Goal: Information Seeking & Learning: Learn about a topic

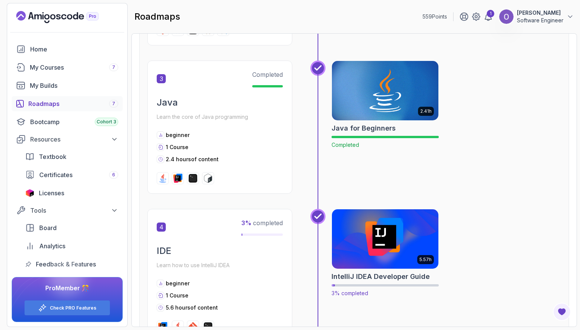
scroll to position [605, 0]
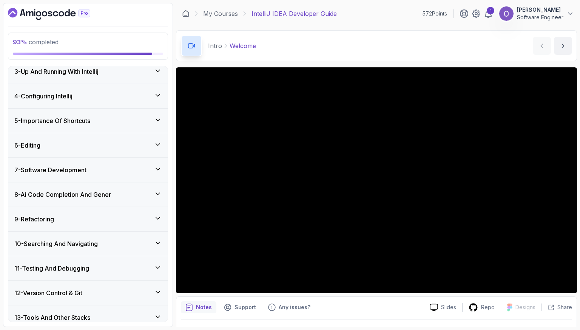
click at [144, 190] on div "8 - Ai Code Completion And Gener" at bounding box center [87, 194] width 147 height 9
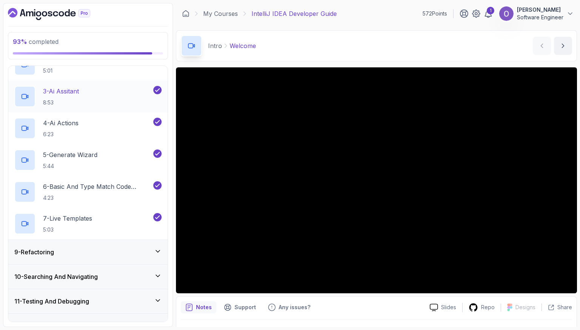
click at [154, 259] on div "9 - Refactoring" at bounding box center [87, 252] width 159 height 24
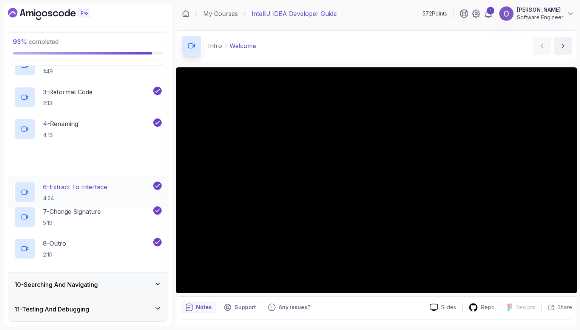
scroll to position [275, 0]
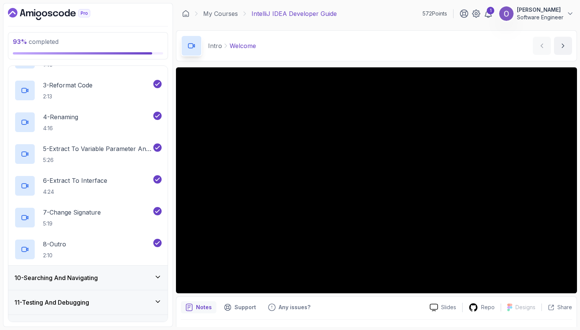
click at [146, 282] on div "10 - Searching And Navigating" at bounding box center [87, 277] width 159 height 24
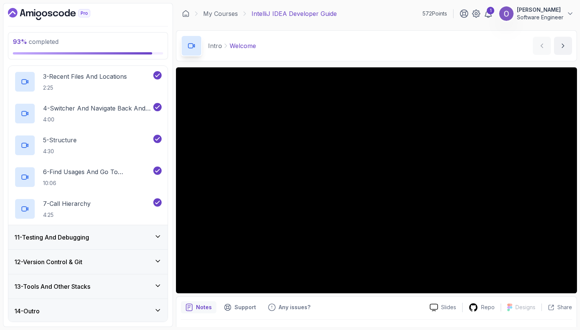
click at [145, 238] on div "11 - Testing And Debugging" at bounding box center [87, 236] width 147 height 9
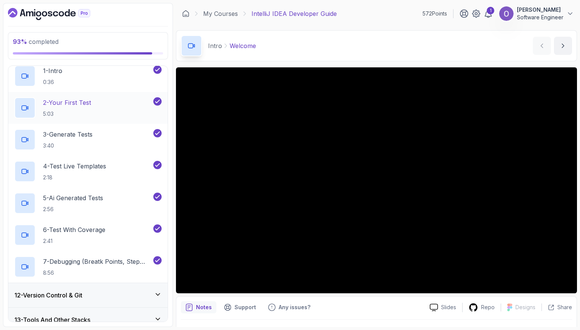
click at [147, 295] on div "12 - Version Control & Git" at bounding box center [87, 294] width 147 height 9
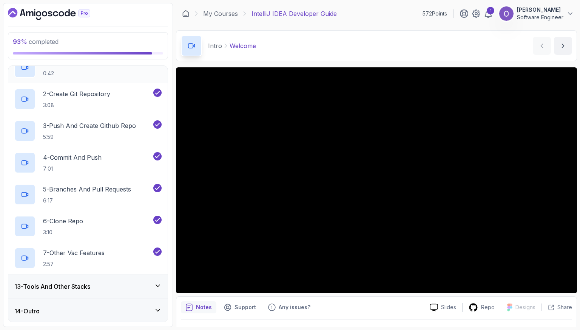
drag, startPoint x: 138, startPoint y: 285, endPoint x: 136, endPoint y: 278, distance: 7.2
click at [138, 285] on div "13 - Tools And Other Stacks" at bounding box center [87, 286] width 147 height 9
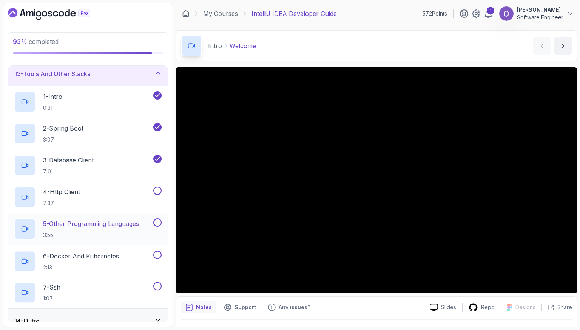
scroll to position [309, 0]
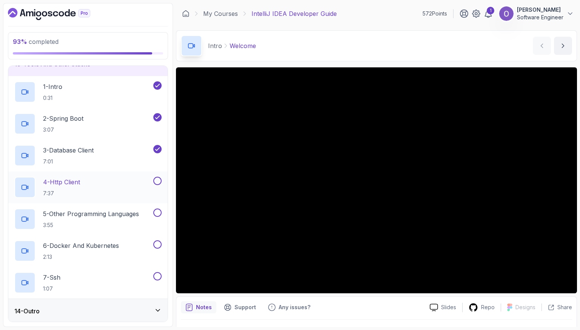
click at [158, 183] on button at bounding box center [157, 180] width 8 height 8
click at [158, 210] on button at bounding box center [157, 212] width 8 height 8
click at [159, 243] on button at bounding box center [157, 244] width 8 height 8
click at [157, 275] on button at bounding box center [157, 276] width 8 height 8
click at [143, 308] on div "14 - Outro" at bounding box center [87, 310] width 147 height 9
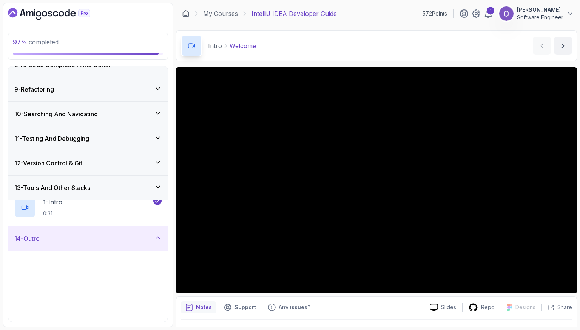
scroll to position [182, 0]
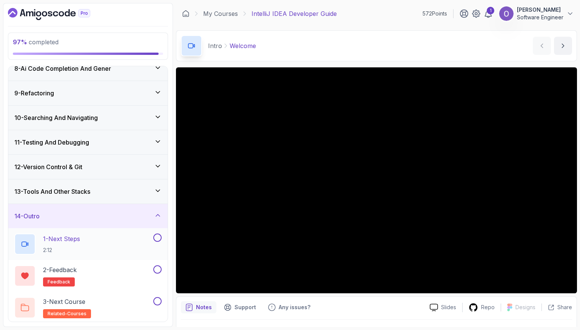
click at [159, 235] on button at bounding box center [157, 237] width 8 height 8
click at [113, 235] on div "1 - Next Steps 2:12" at bounding box center [83, 243] width 138 height 21
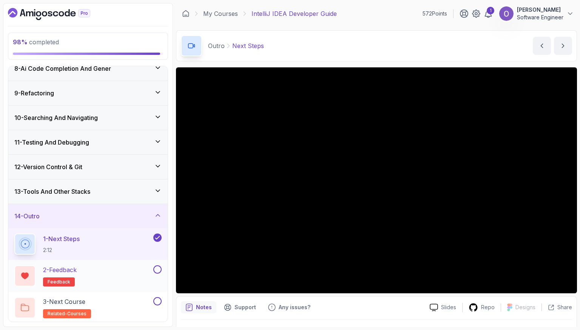
click at [159, 266] on button at bounding box center [157, 269] width 8 height 8
click at [136, 304] on div "3 - Next Course related-courses" at bounding box center [83, 307] width 138 height 21
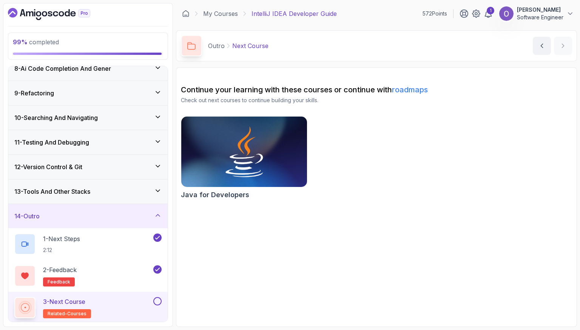
click at [157, 301] on button at bounding box center [157, 301] width 8 height 8
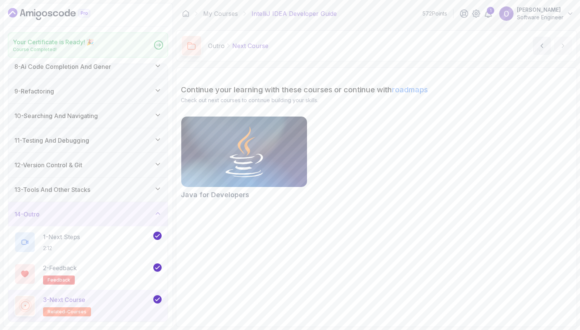
scroll to position [180, 0]
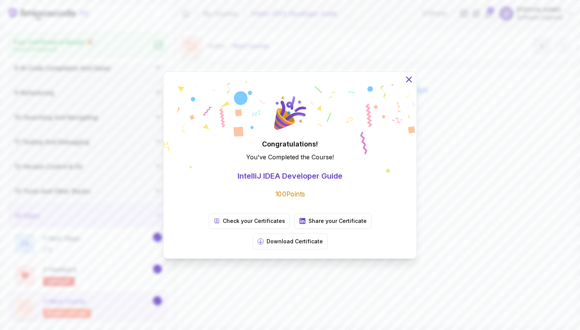
click at [410, 84] on icon at bounding box center [409, 79] width 10 height 10
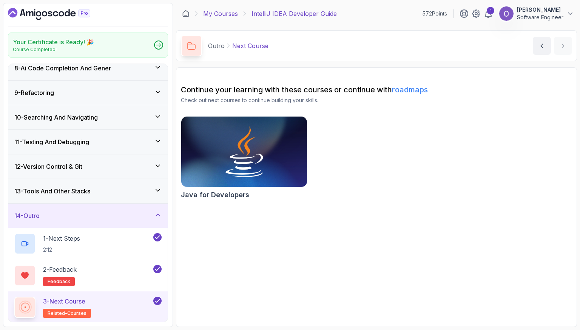
click at [226, 17] on link "My Courses" at bounding box center [220, 13] width 35 height 9
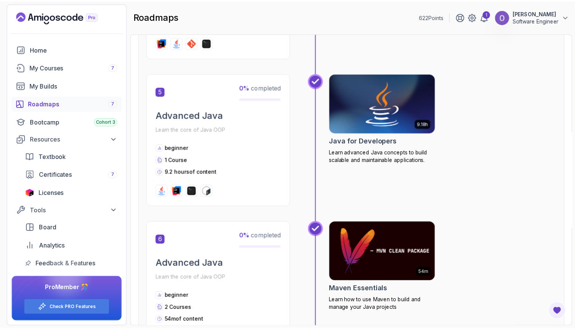
scroll to position [794, 0]
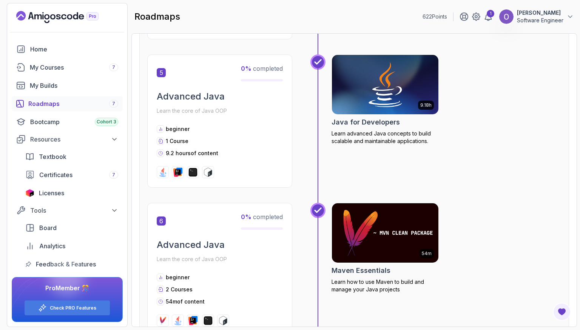
click at [384, 79] on img at bounding box center [386, 84] width 112 height 63
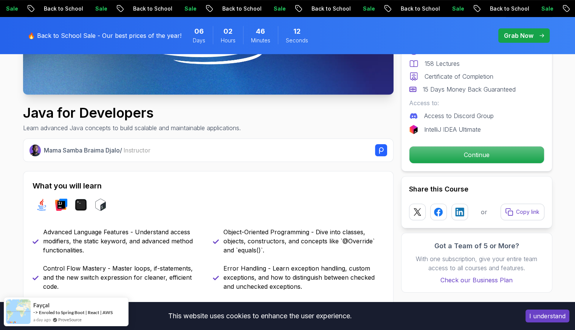
scroll to position [227, 0]
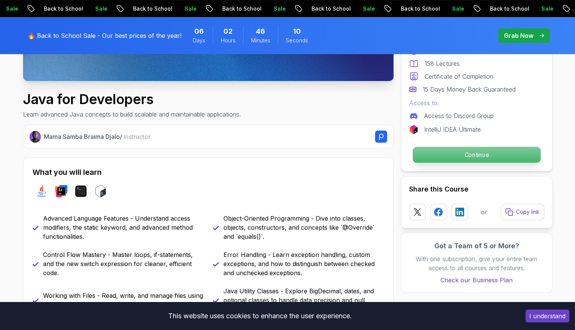
click at [432, 161] on p "Continue" at bounding box center [476, 155] width 128 height 16
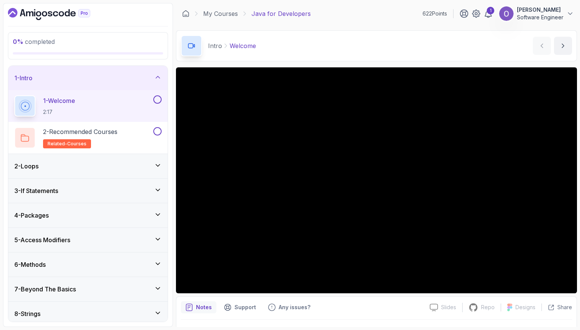
click at [340, 59] on div "Intro Welcome Welcome by nelson" at bounding box center [376, 45] width 401 height 31
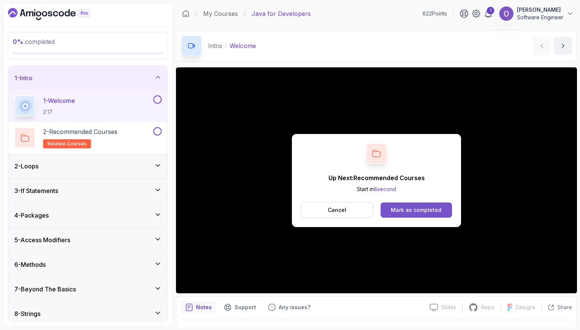
click at [408, 210] on div "Mark as completed" at bounding box center [416, 210] width 51 height 8
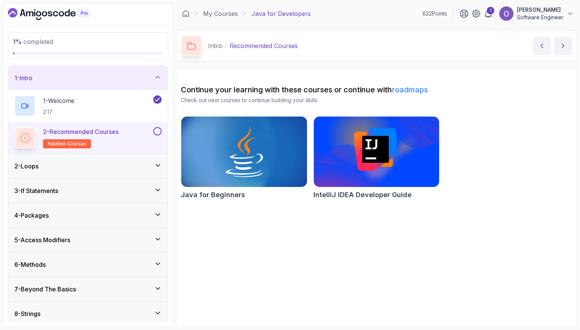
click at [156, 130] on button at bounding box center [157, 131] width 8 height 8
click at [129, 167] on div "2 - Loops" at bounding box center [87, 165] width 147 height 9
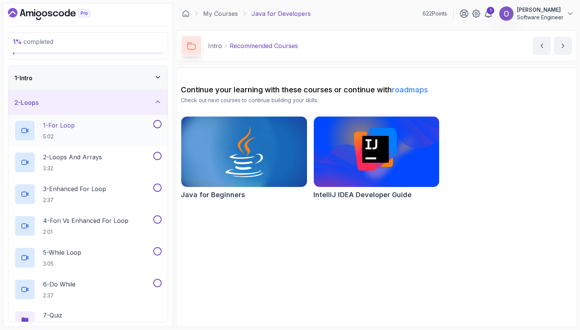
click at [159, 122] on button at bounding box center [157, 124] width 8 height 8
click at [159, 158] on button at bounding box center [157, 156] width 8 height 8
click at [159, 186] on button at bounding box center [157, 187] width 8 height 8
click at [160, 218] on button at bounding box center [157, 219] width 8 height 8
click at [161, 124] on button at bounding box center [157, 124] width 8 height 8
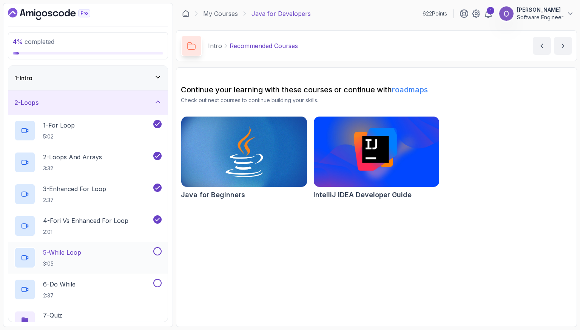
click at [158, 249] on button at bounding box center [157, 251] width 8 height 8
click at [158, 282] on button at bounding box center [157, 283] width 8 height 8
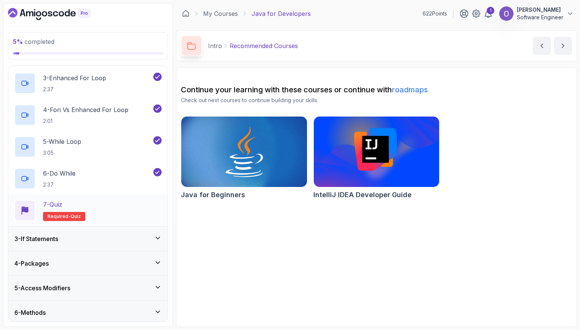
scroll to position [113, 0]
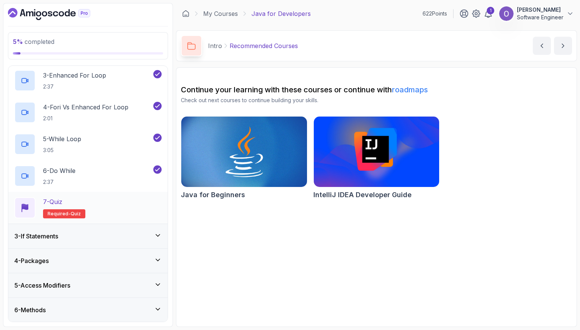
click at [139, 201] on div "7 - Quiz Required- quiz" at bounding box center [87, 207] width 147 height 21
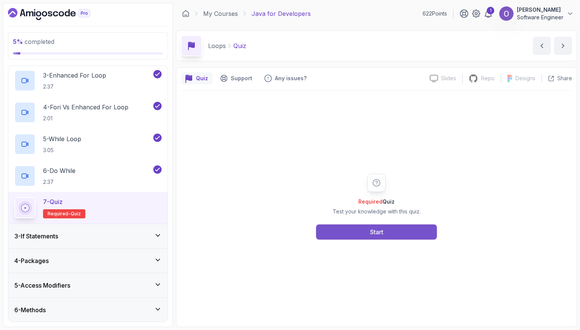
click at [360, 231] on button "Start" at bounding box center [376, 231] width 121 height 15
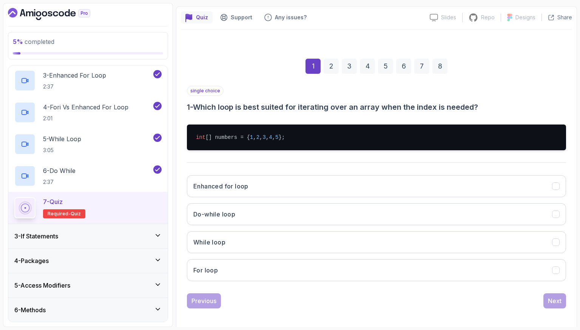
scroll to position [63, 0]
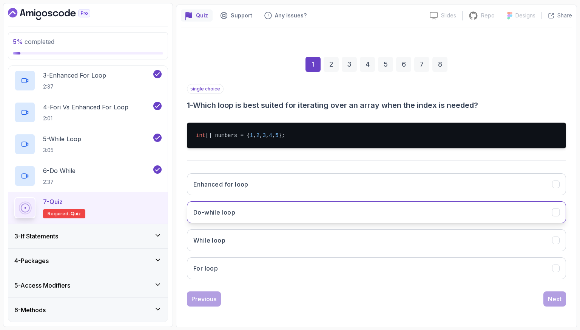
click at [253, 204] on button "Do-while loop" at bounding box center [376, 212] width 379 height 22
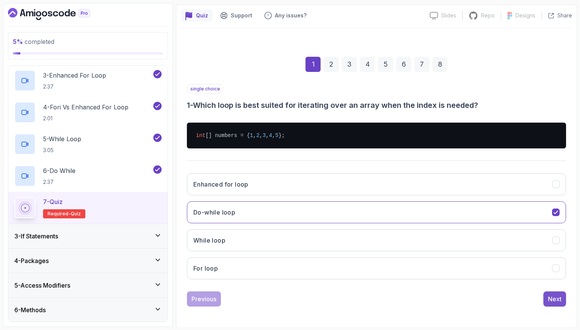
click at [553, 294] on div "Next" at bounding box center [555, 298] width 14 height 9
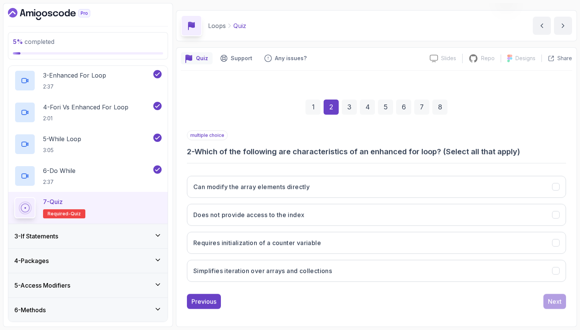
scroll to position [19, 0]
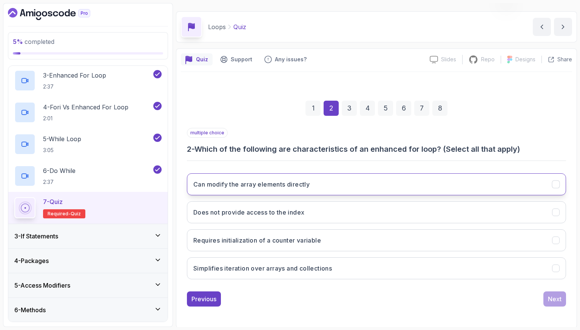
click at [269, 182] on h3 "Can modify the array elements directly" at bounding box center [251, 184] width 116 height 9
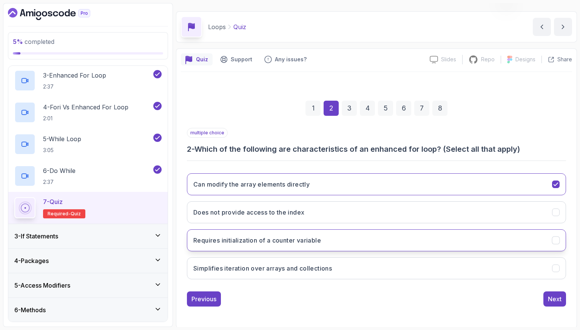
click at [332, 242] on button "Requires initialization of a counter variable" at bounding box center [376, 240] width 379 height 22
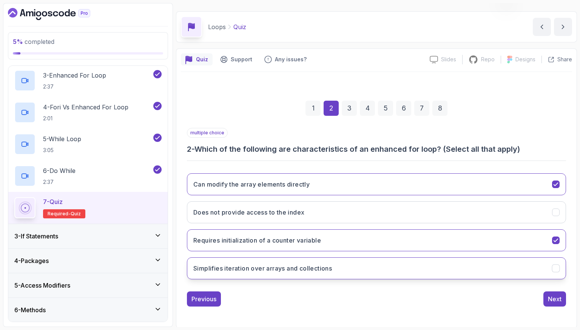
click at [277, 265] on h3 "Simplifies iteration over arrays and collections" at bounding box center [262, 267] width 139 height 9
click at [548, 292] on button "Next" at bounding box center [555, 298] width 23 height 15
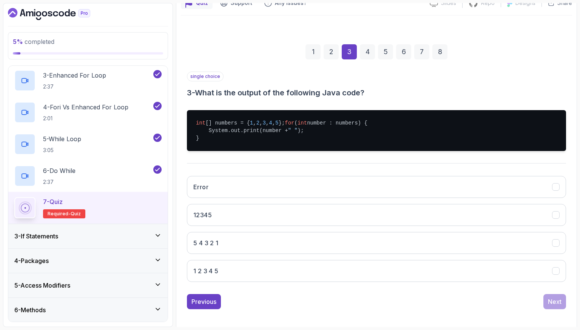
scroll to position [85, 0]
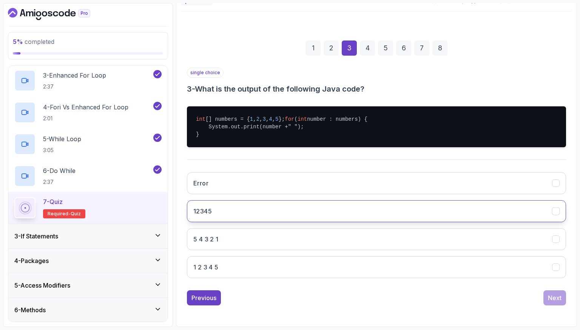
click at [229, 205] on button "12345" at bounding box center [376, 211] width 379 height 22
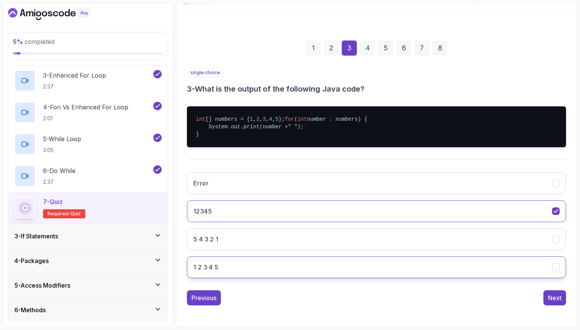
click at [287, 268] on button "1 2 3 4 5" at bounding box center [376, 267] width 379 height 22
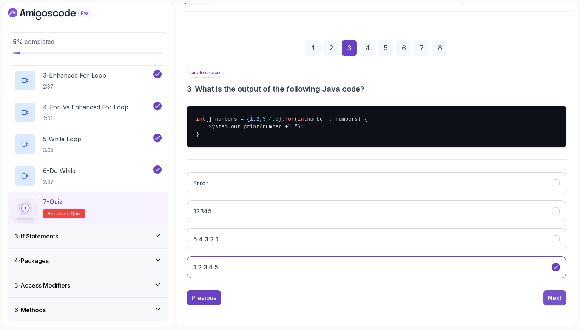
click at [554, 291] on button "Next" at bounding box center [555, 297] width 23 height 15
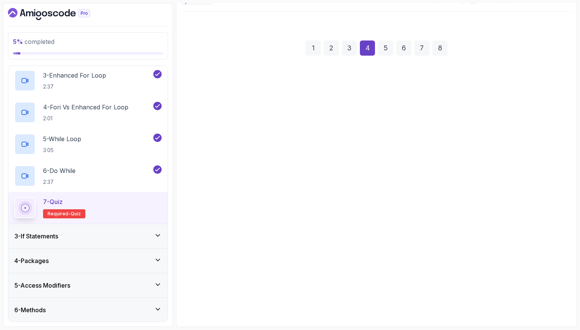
scroll to position [19, 0]
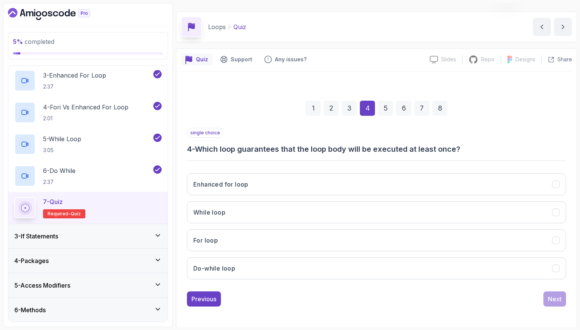
click at [352, 107] on div "3" at bounding box center [349, 108] width 15 height 15
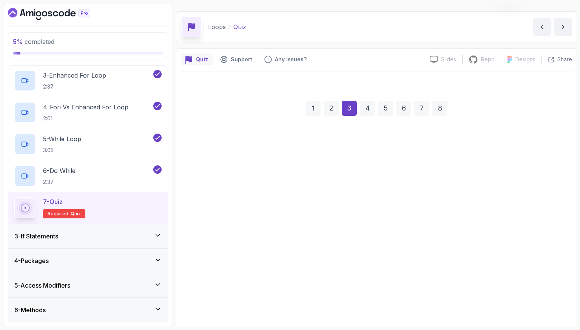
scroll to position [85, 0]
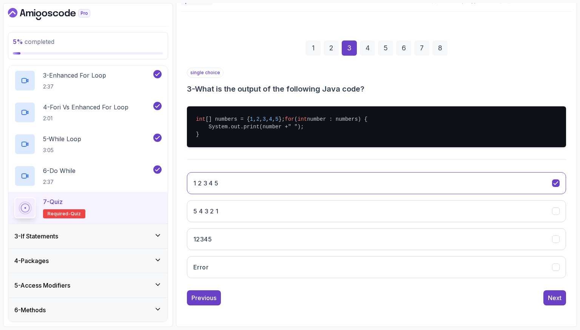
click at [369, 43] on div "4" at bounding box center [367, 47] width 15 height 15
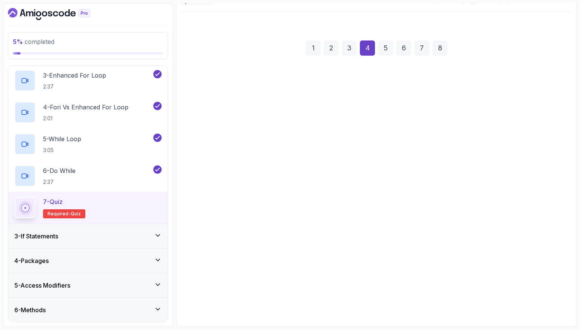
scroll to position [19, 0]
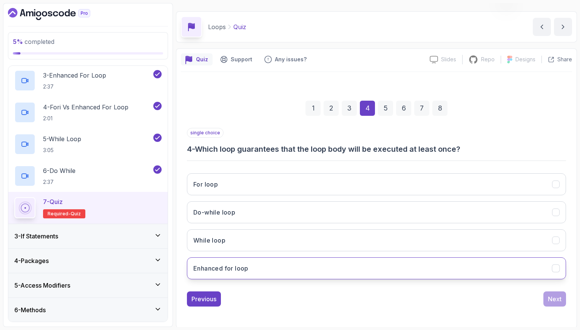
click at [283, 270] on button "Enhanced for loop" at bounding box center [376, 268] width 379 height 22
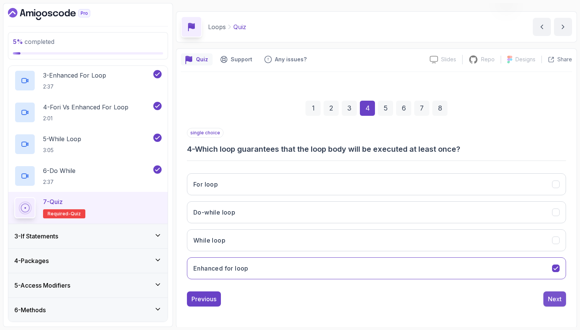
click at [563, 301] on button "Next" at bounding box center [555, 298] width 23 height 15
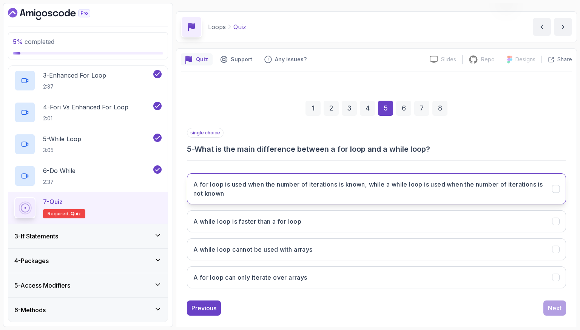
click at [356, 193] on h3 "A for loop is used when the number of iterations is known, while a while loop i…" at bounding box center [368, 189] width 350 height 18
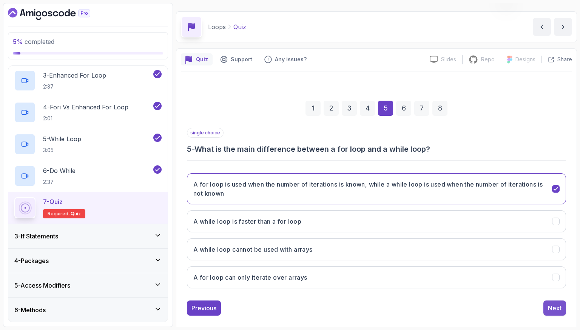
click at [560, 308] on div "Next" at bounding box center [555, 307] width 14 height 9
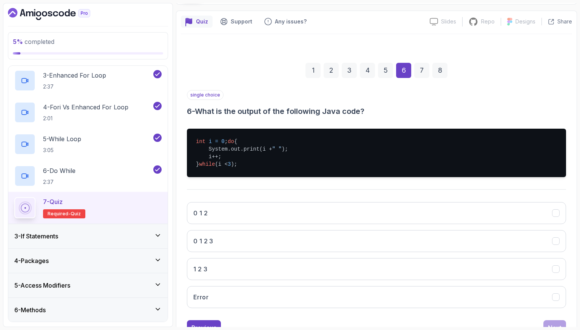
scroll to position [93, 0]
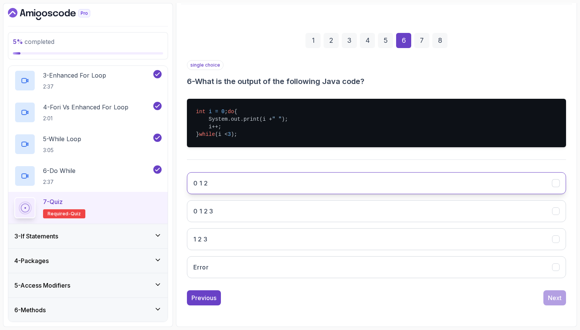
click at [224, 181] on button "0 1 2" at bounding box center [376, 183] width 379 height 22
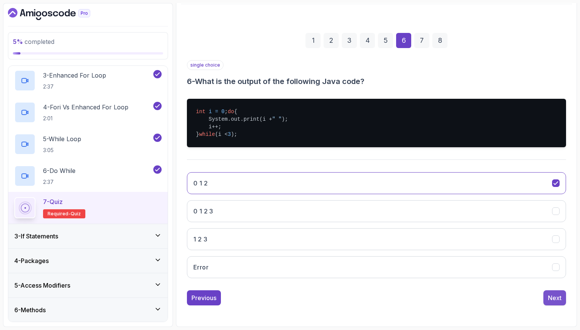
click at [566, 294] on button "Next" at bounding box center [555, 297] width 23 height 15
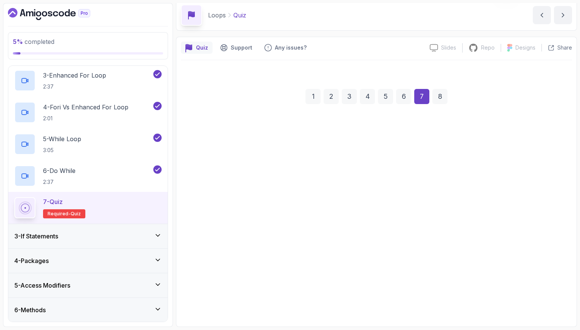
scroll to position [19, 0]
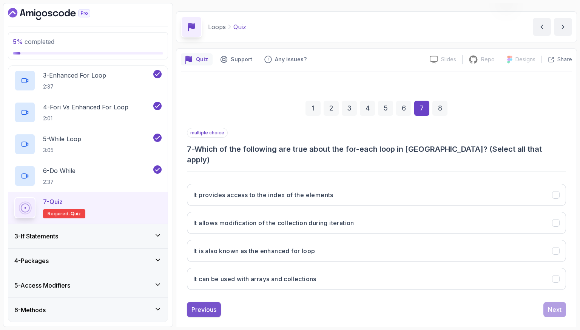
click at [211, 305] on div "Previous" at bounding box center [204, 309] width 25 height 9
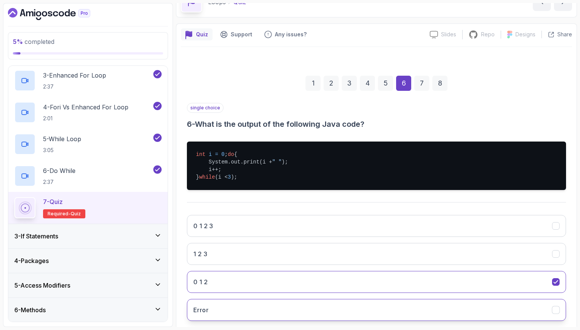
scroll to position [93, 0]
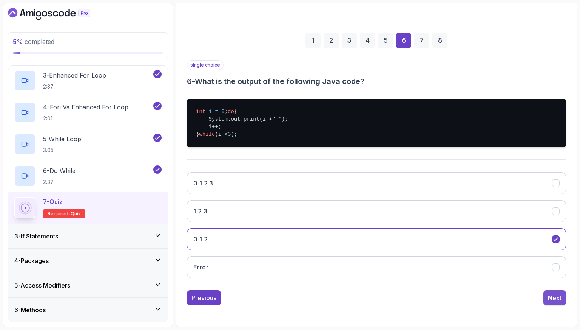
click at [560, 295] on div "Next" at bounding box center [555, 297] width 14 height 9
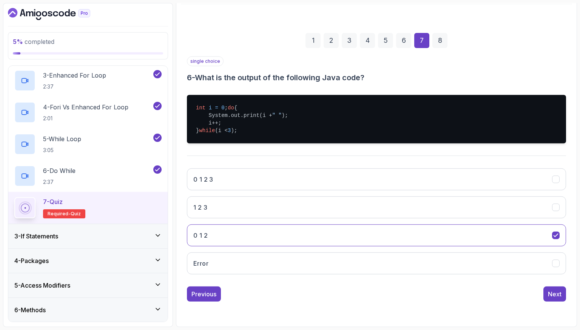
scroll to position [19, 0]
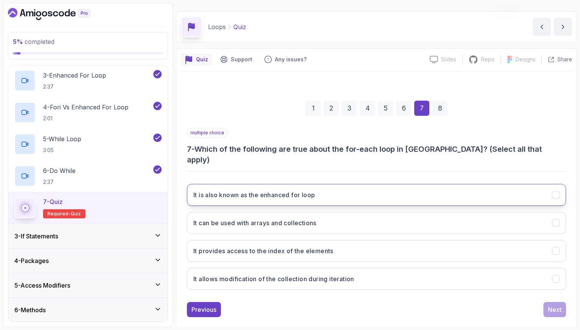
click at [251, 190] on h3 "It is also known as the enhanced for loop" at bounding box center [254, 194] width 122 height 9
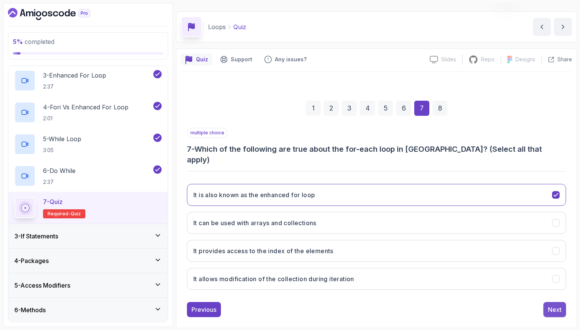
click at [566, 302] on button "Next" at bounding box center [555, 309] width 23 height 15
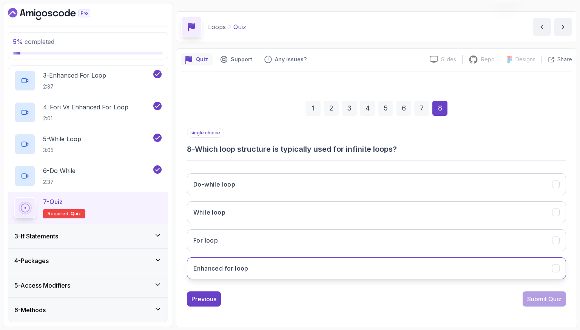
click at [340, 258] on button "Enhanced for loop" at bounding box center [376, 268] width 379 height 22
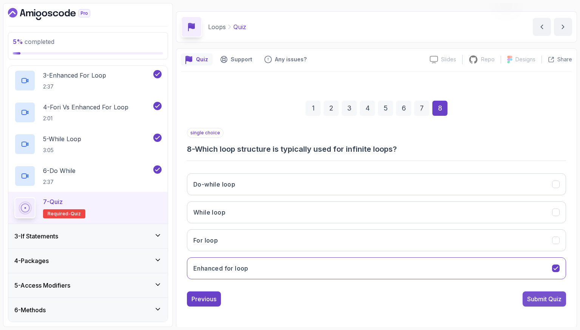
click at [551, 300] on div "Submit Quiz" at bounding box center [545, 298] width 34 height 9
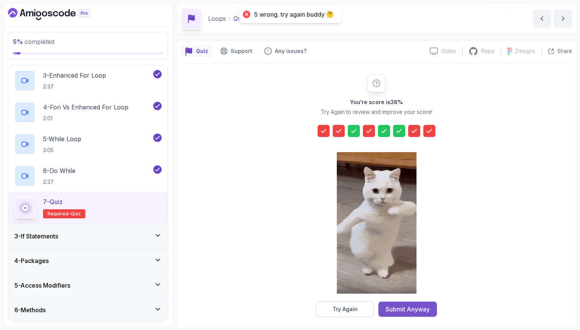
scroll to position [32, 0]
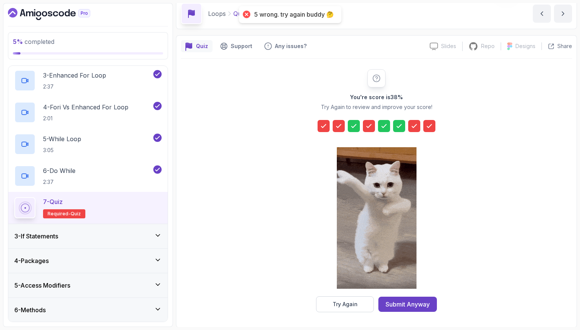
click at [416, 300] on div "Submit Anyway" at bounding box center [408, 303] width 44 height 9
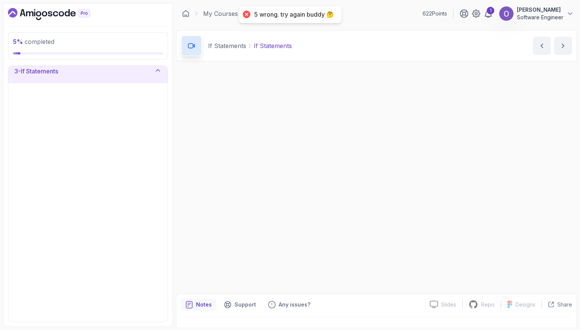
scroll to position [57, 0]
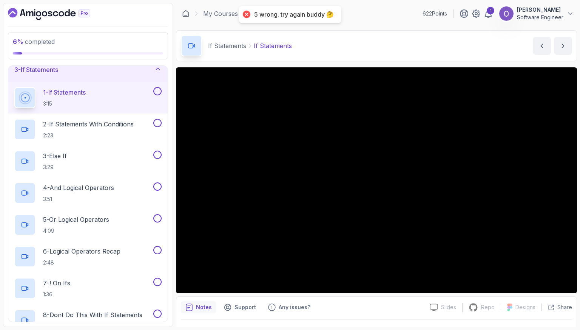
click at [156, 90] on button at bounding box center [157, 91] width 8 height 8
click at [154, 123] on button at bounding box center [157, 123] width 8 height 8
click at [156, 157] on button at bounding box center [157, 154] width 8 height 8
click at [157, 92] on button at bounding box center [157, 91] width 8 height 8
click at [158, 186] on button at bounding box center [157, 186] width 8 height 8
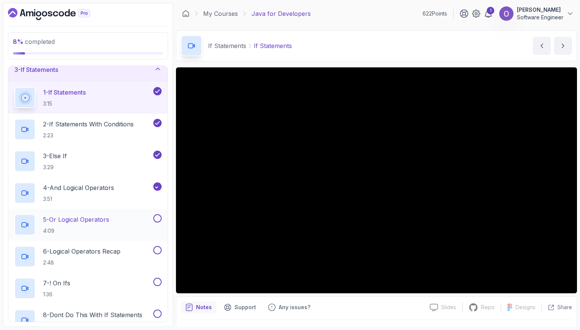
click at [157, 218] on button at bounding box center [157, 218] width 8 height 8
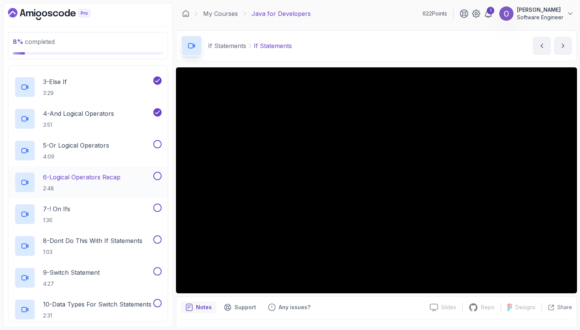
scroll to position [133, 0]
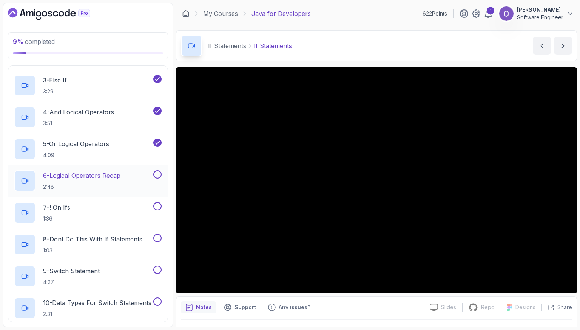
click at [158, 173] on button at bounding box center [157, 174] width 8 height 8
click at [159, 206] on button at bounding box center [157, 206] width 8 height 8
click at [158, 238] on button at bounding box center [157, 238] width 8 height 8
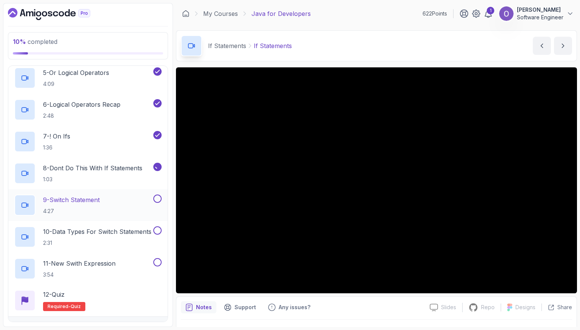
scroll to position [209, 0]
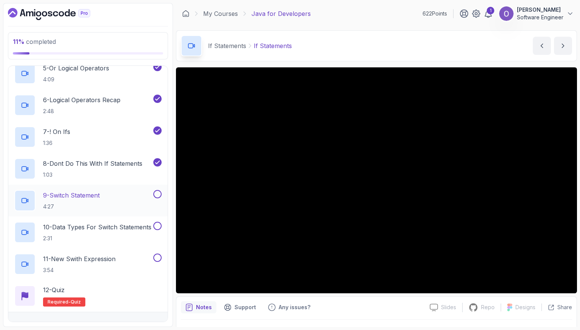
click at [158, 194] on button at bounding box center [157, 194] width 8 height 8
click at [156, 227] on button at bounding box center [157, 225] width 8 height 8
click at [157, 254] on button at bounding box center [157, 257] width 8 height 8
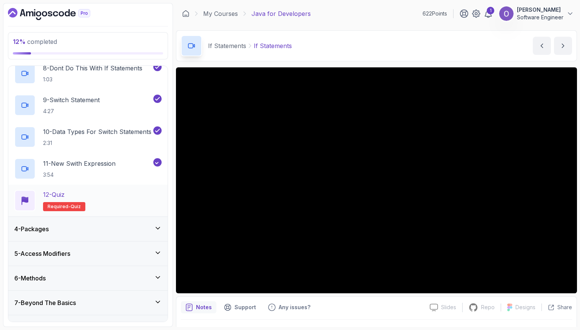
scroll to position [322, 0]
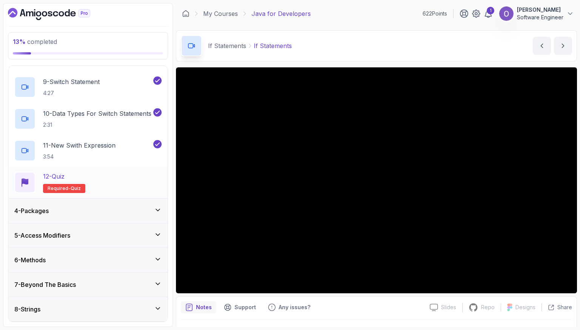
click at [123, 172] on div "12 - Quiz Required- quiz" at bounding box center [87, 182] width 147 height 21
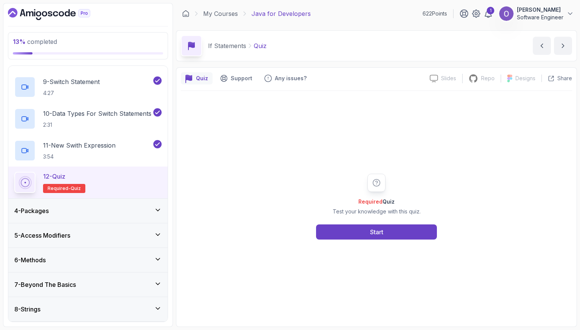
click at [336, 223] on div "Required Quiz Test your knowledge with this quiz. Start" at bounding box center [376, 206] width 145 height 66
click at [339, 227] on button "Start" at bounding box center [376, 231] width 121 height 15
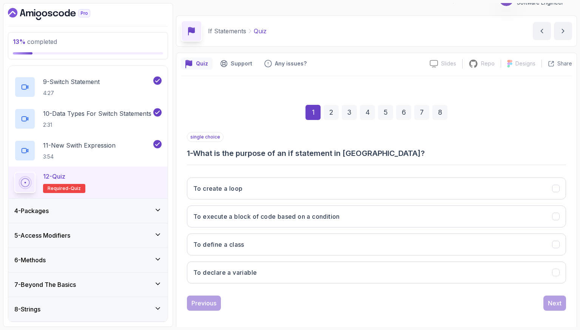
scroll to position [19, 0]
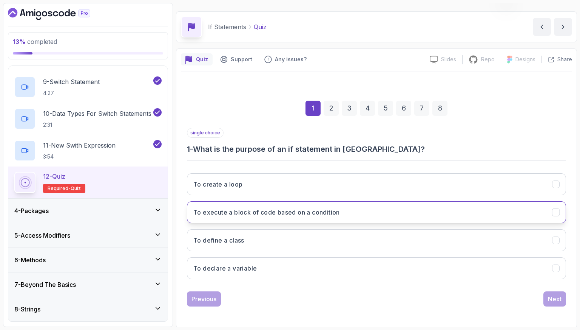
click at [257, 219] on button "To execute a block of code based on a condition" at bounding box center [376, 212] width 379 height 22
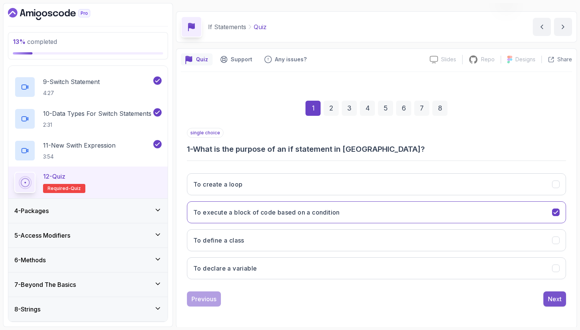
click at [556, 296] on div "Next" at bounding box center [555, 298] width 14 height 9
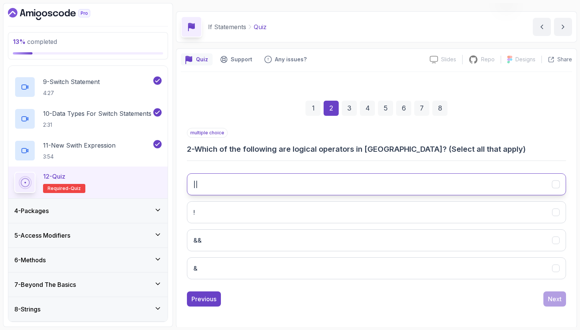
click at [290, 181] on button "||" at bounding box center [376, 184] width 379 height 22
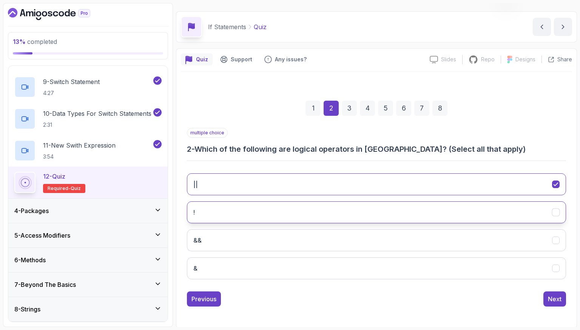
click at [284, 210] on button "!" at bounding box center [376, 212] width 379 height 22
click at [283, 228] on div "|| ! && &" at bounding box center [376, 226] width 379 height 118
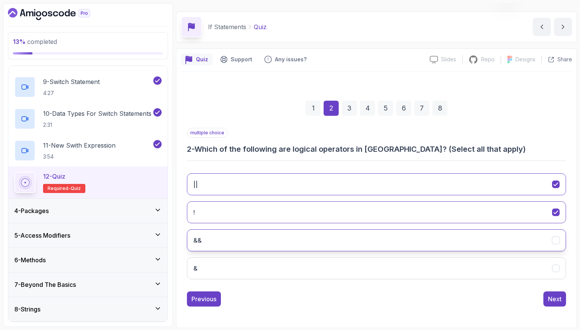
click at [286, 234] on button "&&" at bounding box center [376, 240] width 379 height 22
click at [564, 297] on button "Next" at bounding box center [555, 298] width 23 height 15
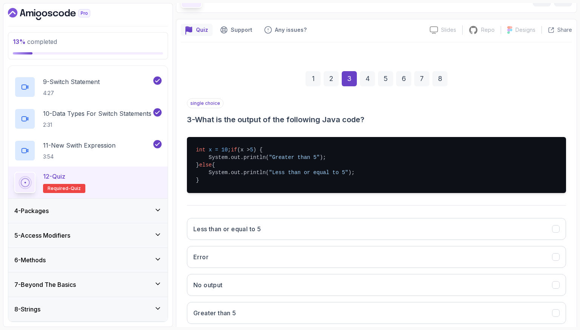
scroll to position [94, 0]
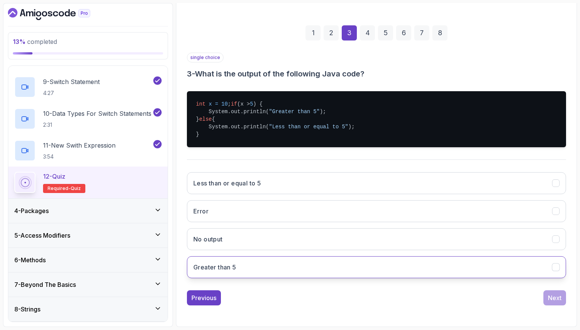
click at [286, 278] on button "Greater than 5" at bounding box center [376, 267] width 379 height 22
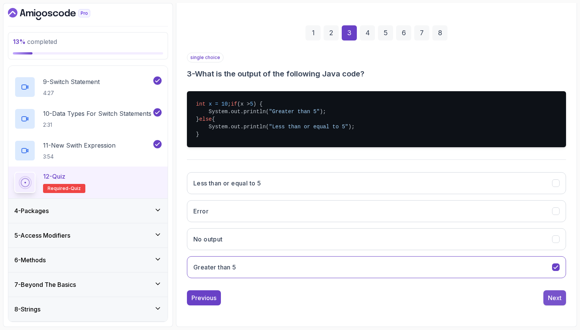
click at [549, 302] on div "Next" at bounding box center [555, 297] width 14 height 9
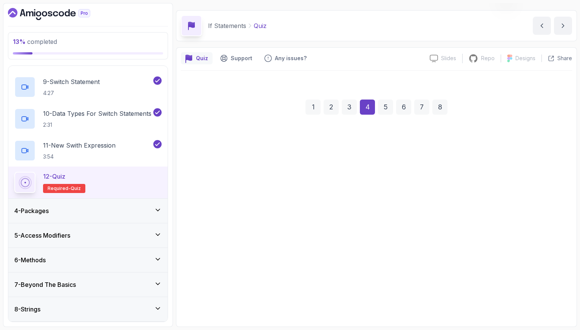
scroll to position [19, 0]
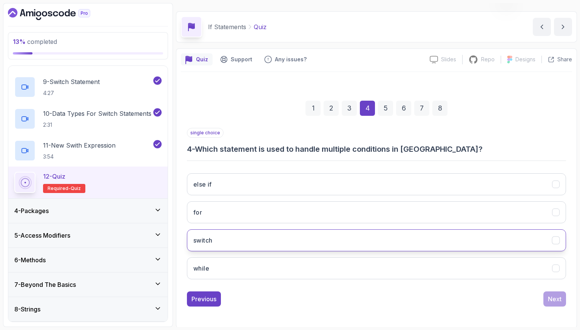
click at [299, 239] on button "switch" at bounding box center [376, 240] width 379 height 22
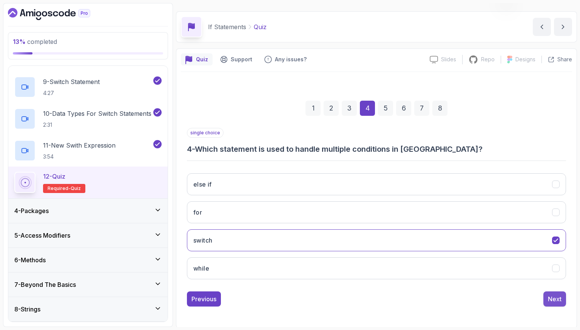
click at [549, 291] on button "Next" at bounding box center [555, 298] width 23 height 15
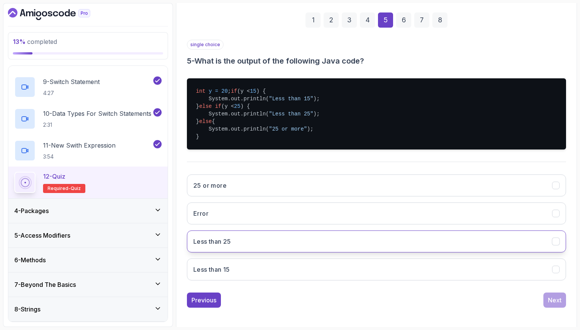
scroll to position [116, 0]
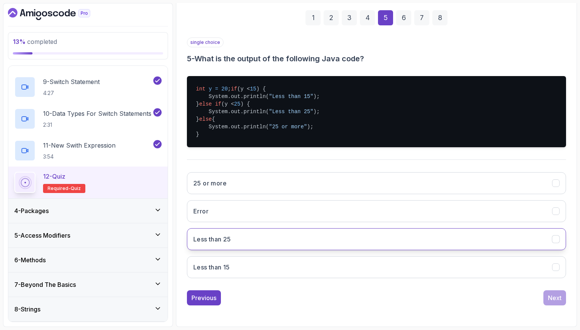
click at [275, 237] on button "Less than 25" at bounding box center [376, 239] width 379 height 22
click at [557, 297] on div "Next" at bounding box center [555, 297] width 14 height 9
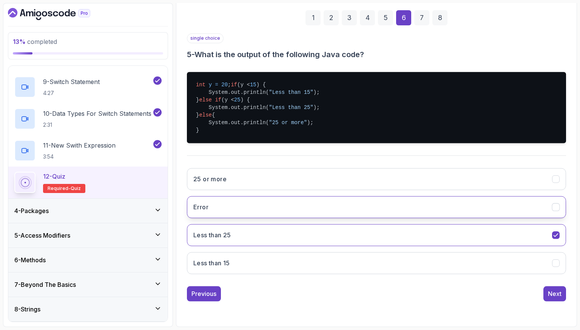
scroll to position [19, 0]
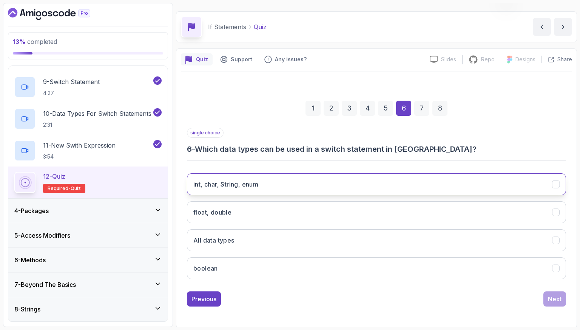
click at [268, 189] on button "int, char, String, enum" at bounding box center [376, 184] width 379 height 22
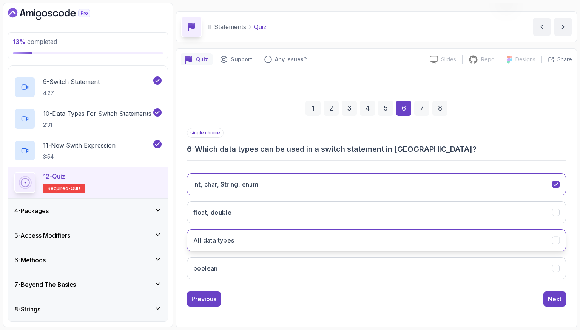
click at [272, 232] on button "All data types" at bounding box center [376, 240] width 379 height 22
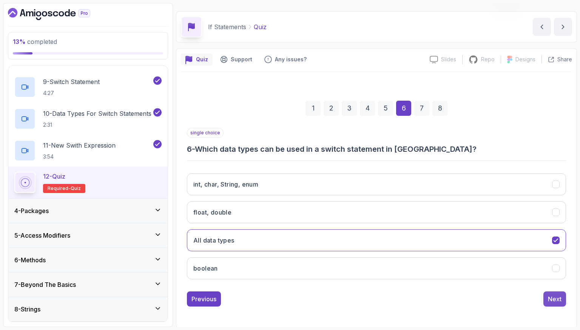
click at [558, 297] on div "Next" at bounding box center [555, 298] width 14 height 9
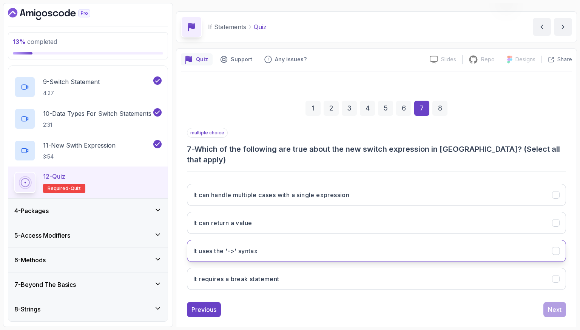
click at [282, 240] on button "It uses the '->' syntax" at bounding box center [376, 251] width 379 height 22
click at [549, 305] on div "Next" at bounding box center [555, 309] width 14 height 9
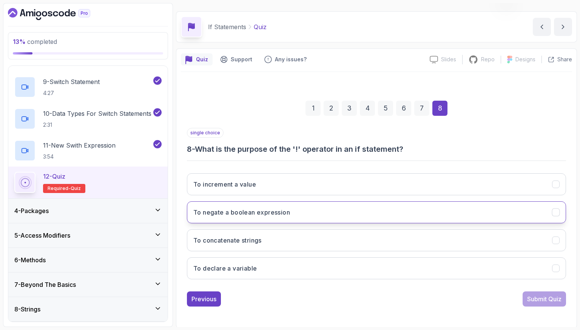
click at [307, 214] on button "To negate a boolean expression" at bounding box center [376, 212] width 379 height 22
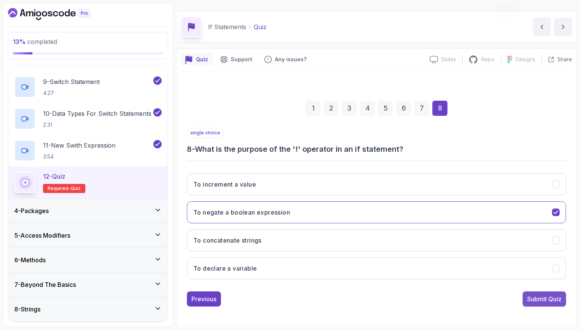
click at [563, 298] on button "Submit Quiz" at bounding box center [544, 298] width 43 height 15
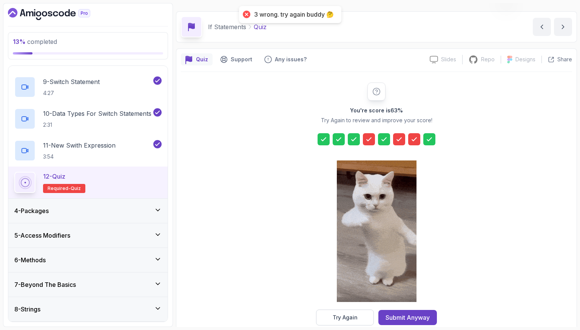
click at [368, 137] on icon at bounding box center [369, 139] width 8 height 8
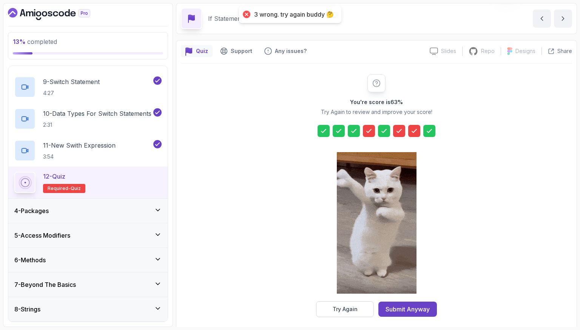
scroll to position [32, 0]
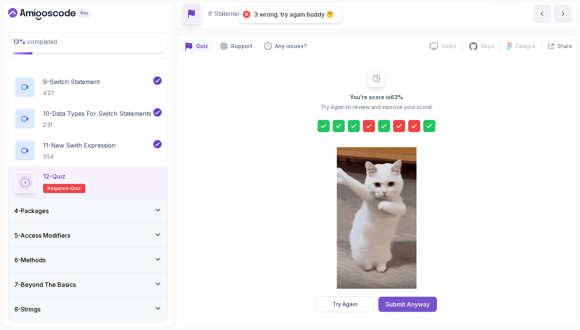
click at [411, 301] on div "Submit Anyway" at bounding box center [408, 303] width 44 height 9
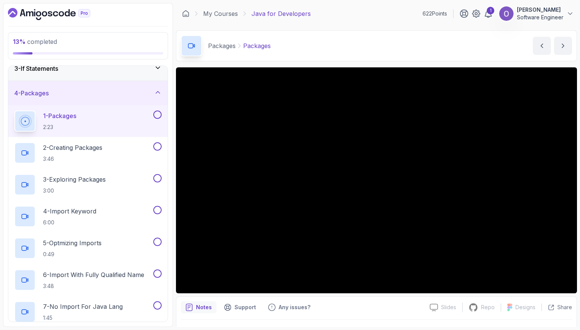
scroll to position [47, 0]
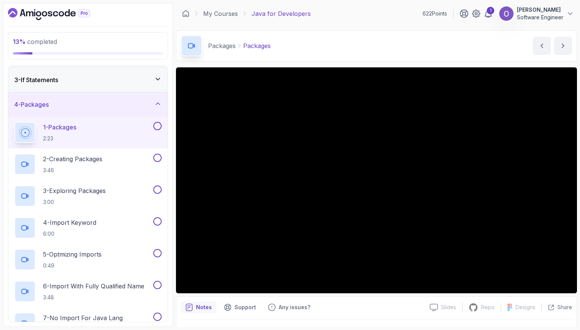
click at [160, 124] on button at bounding box center [157, 126] width 8 height 8
click at [158, 157] on button at bounding box center [157, 157] width 8 height 8
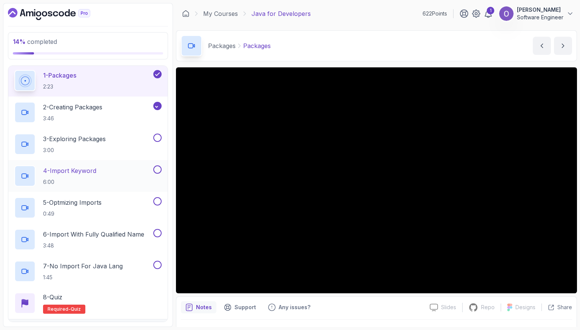
scroll to position [123, 0]
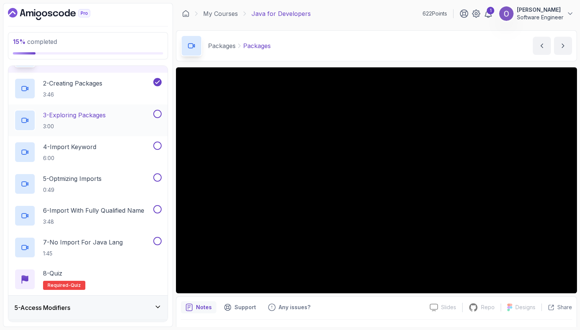
click at [158, 113] on button at bounding box center [157, 114] width 8 height 8
click at [157, 144] on button at bounding box center [157, 145] width 8 height 8
click at [155, 175] on button at bounding box center [157, 177] width 8 height 8
click at [157, 207] on button at bounding box center [157, 209] width 8 height 8
click at [156, 243] on button at bounding box center [157, 241] width 8 height 8
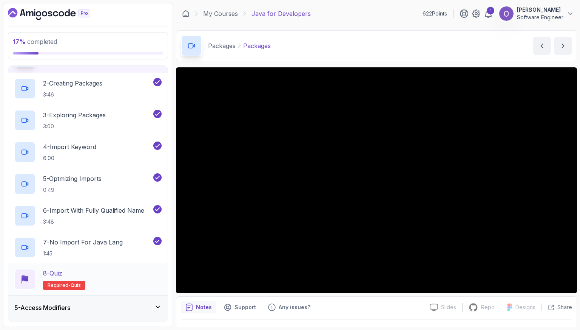
click at [133, 277] on div "8 - Quiz Required- quiz" at bounding box center [87, 278] width 147 height 21
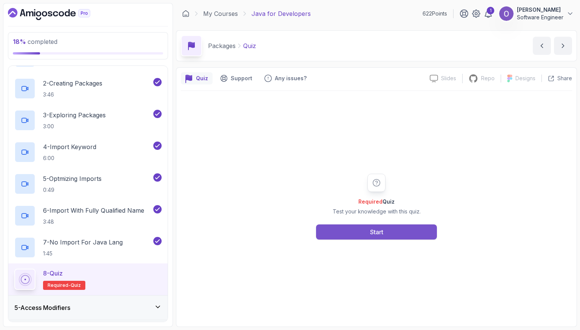
click at [428, 230] on button "Start" at bounding box center [376, 231] width 121 height 15
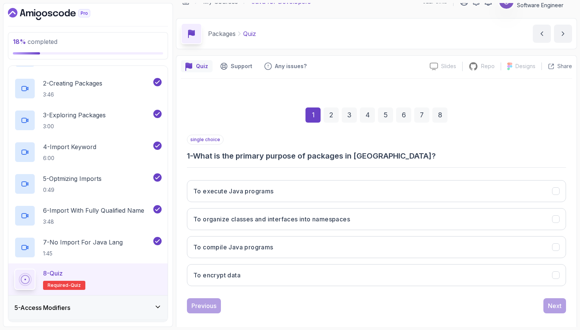
scroll to position [19, 0]
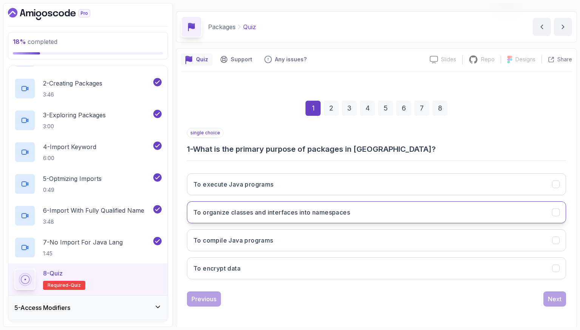
click at [283, 209] on h3 "To organize classes and interfaces into namespaces" at bounding box center [271, 211] width 157 height 9
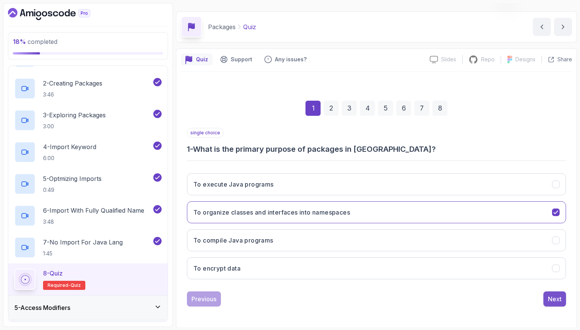
click at [552, 298] on div "Next" at bounding box center [555, 298] width 14 height 9
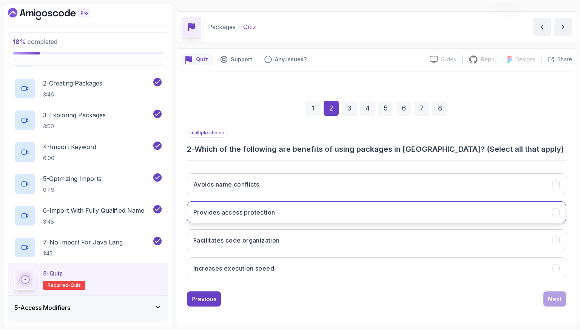
click at [287, 215] on button "Provides access protection" at bounding box center [376, 212] width 379 height 22
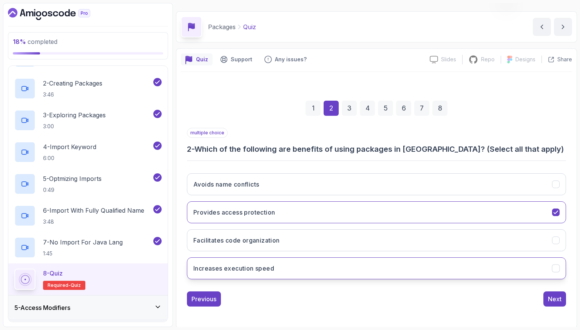
click at [354, 259] on button "Increases execution speed" at bounding box center [376, 268] width 379 height 22
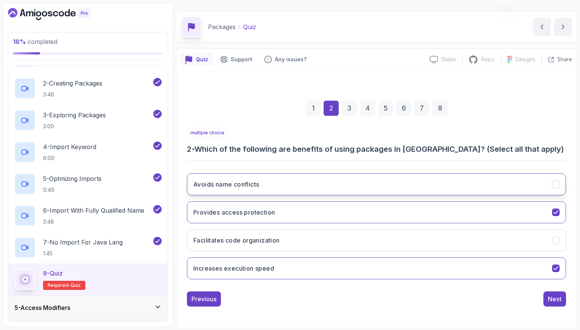
click at [436, 188] on button "Avoids name conflicts" at bounding box center [376, 184] width 379 height 22
click at [552, 292] on button "Next" at bounding box center [555, 298] width 23 height 15
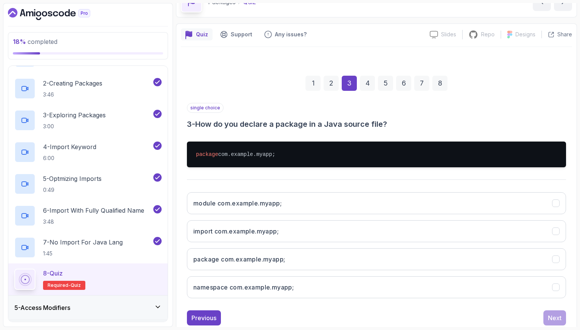
scroll to position [57, 0]
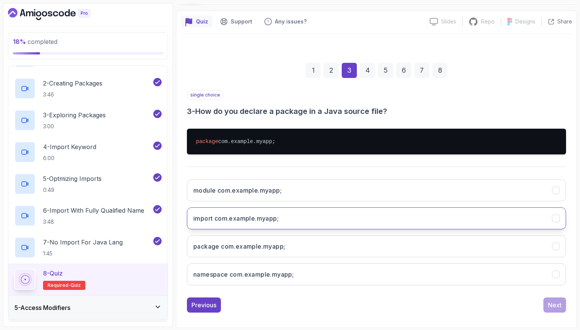
click at [245, 221] on h3 "import com.example.myapp;" at bounding box center [235, 218] width 85 height 9
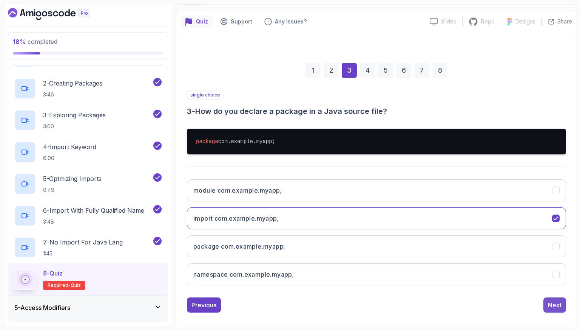
click at [560, 306] on div "Next" at bounding box center [555, 304] width 14 height 9
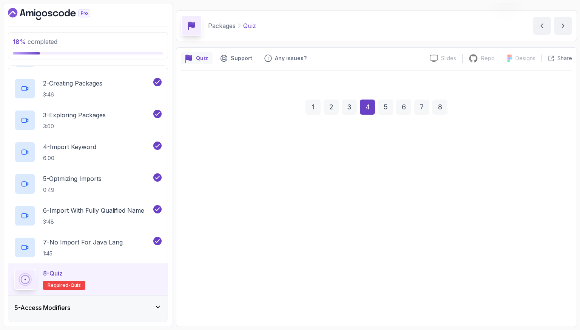
scroll to position [19, 0]
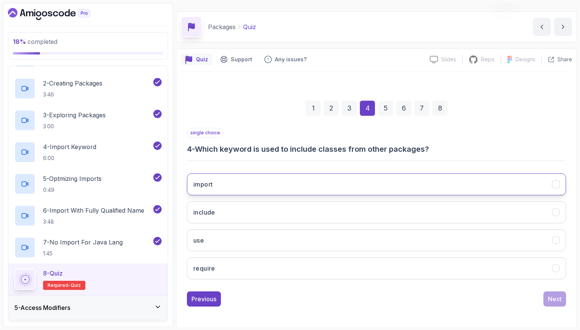
click at [269, 190] on button "import" at bounding box center [376, 184] width 379 height 22
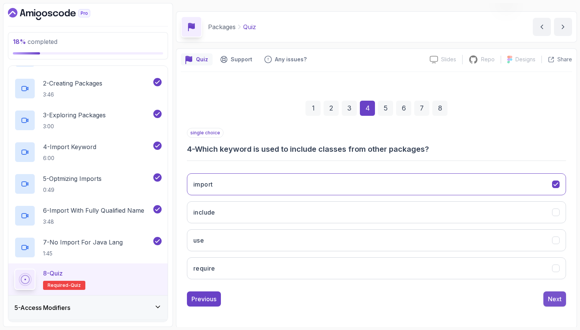
click at [553, 294] on div "Next" at bounding box center [555, 298] width 14 height 9
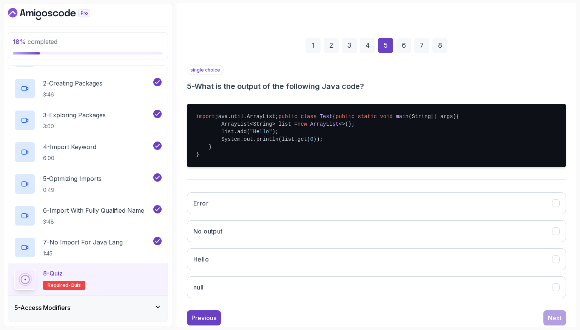
scroll to position [94, 0]
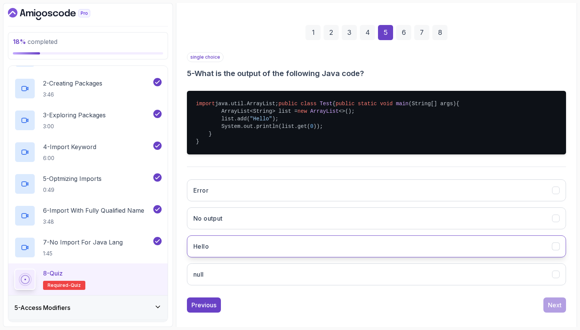
click at [238, 257] on button "Hello" at bounding box center [376, 246] width 379 height 22
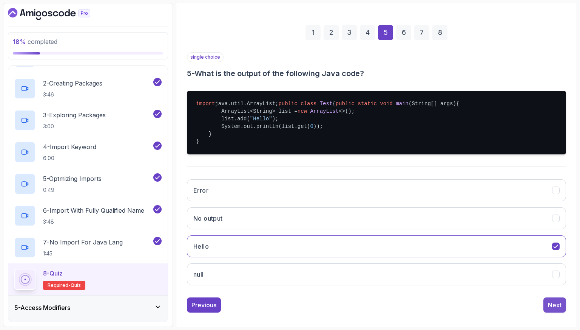
click at [549, 309] on div "Next" at bounding box center [555, 304] width 14 height 9
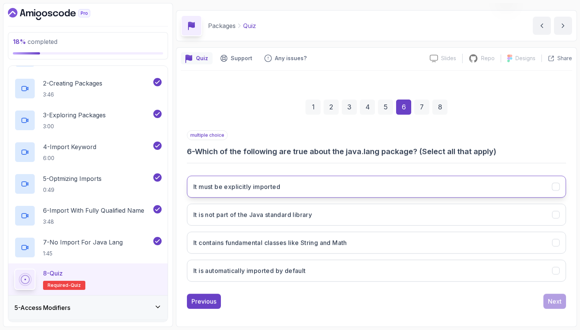
scroll to position [19, 0]
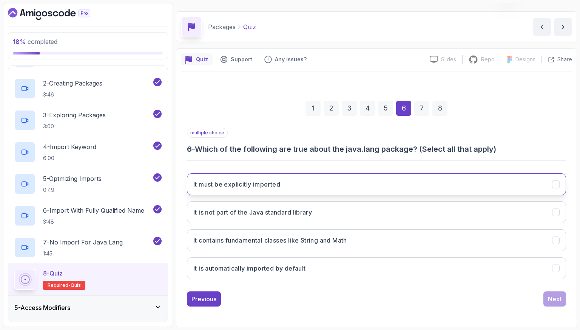
click at [254, 183] on h3 "It must be explicitly imported" at bounding box center [236, 184] width 87 height 9
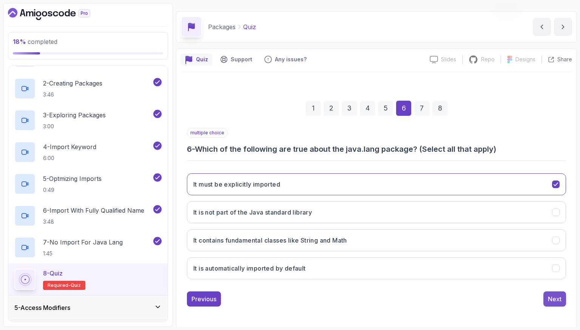
click at [555, 301] on div "Next" at bounding box center [555, 298] width 14 height 9
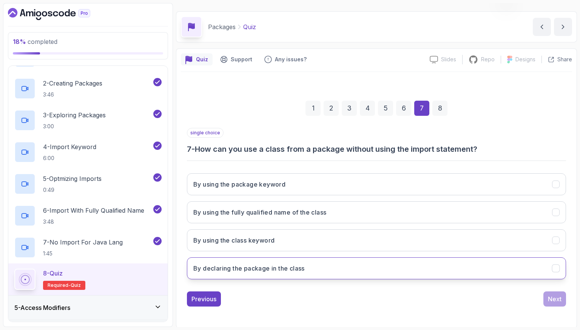
click at [364, 262] on button "By declaring the package in the class" at bounding box center [376, 268] width 379 height 22
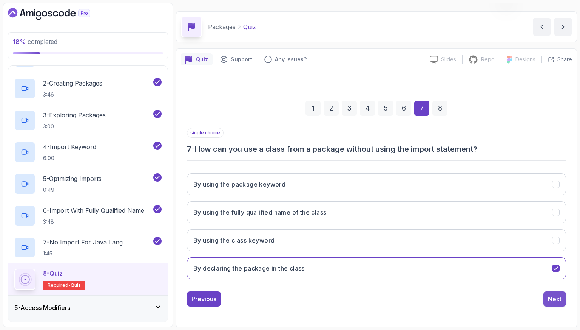
click at [552, 294] on div "Next" at bounding box center [555, 298] width 14 height 9
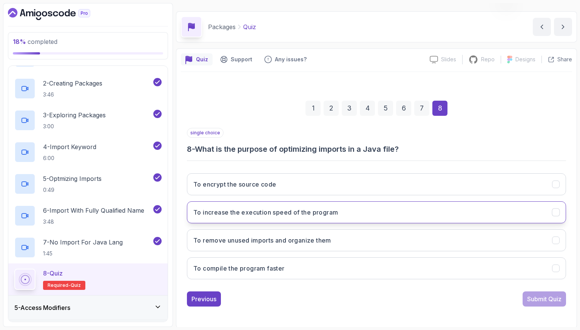
click at [320, 215] on h3 "To increase the execution speed of the program" at bounding box center [265, 211] width 145 height 9
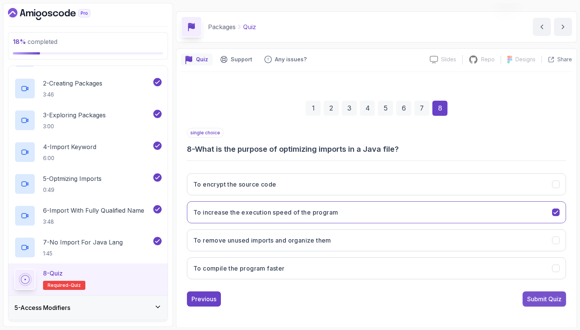
click at [548, 302] on button "Submit Quiz" at bounding box center [544, 298] width 43 height 15
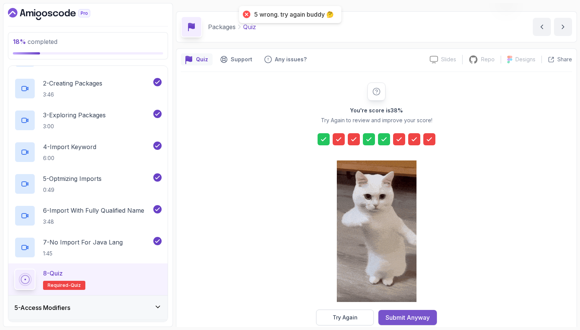
click at [419, 314] on div "Submit Anyway" at bounding box center [408, 317] width 44 height 9
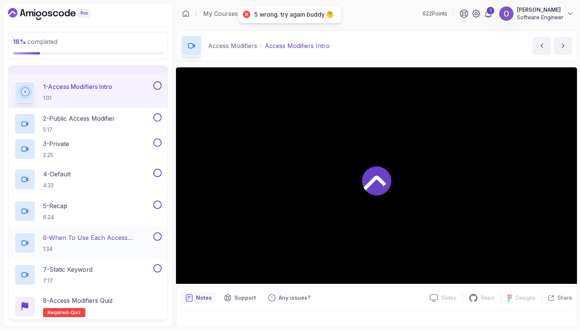
scroll to position [99, 0]
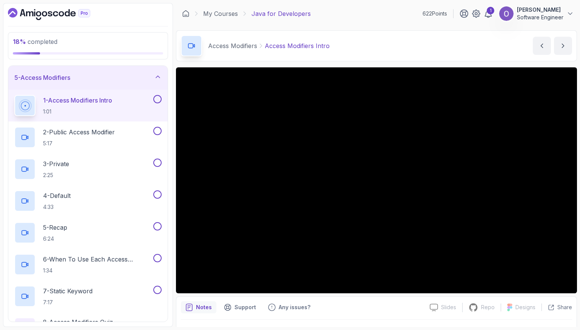
click at [156, 98] on button at bounding box center [157, 99] width 8 height 8
click at [157, 130] on button at bounding box center [157, 131] width 8 height 8
click at [157, 161] on button at bounding box center [157, 162] width 8 height 8
click at [158, 195] on button at bounding box center [157, 194] width 8 height 8
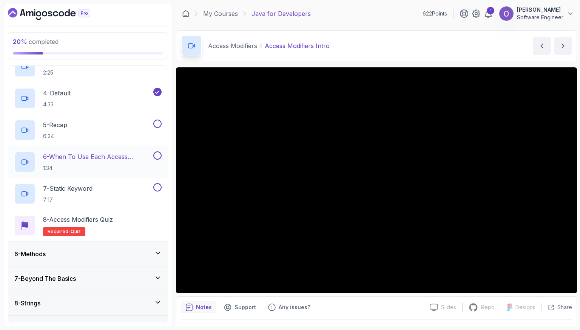
scroll to position [212, 0]
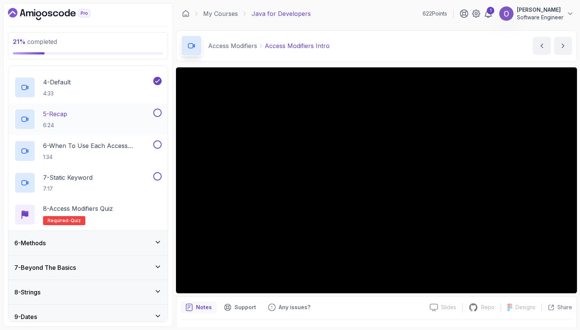
click at [158, 112] on button at bounding box center [157, 112] width 8 height 8
click at [158, 146] on button at bounding box center [157, 144] width 8 height 8
click at [156, 175] on button at bounding box center [157, 176] width 8 height 8
click at [123, 206] on div "8 - Access Modifiers Quiz Required- quiz" at bounding box center [87, 214] width 147 height 21
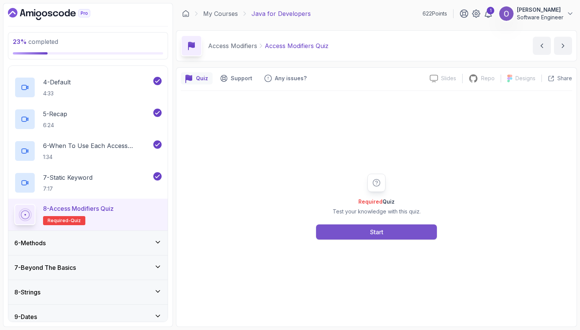
click at [378, 227] on div "Start" at bounding box center [376, 231] width 13 height 9
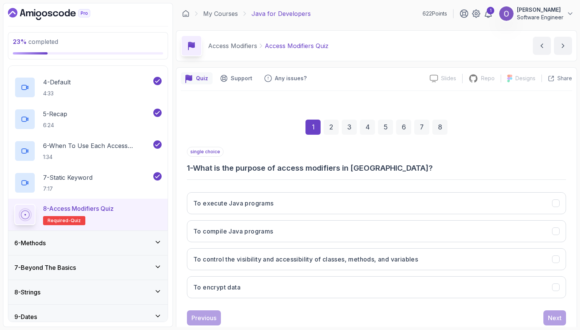
scroll to position [19, 0]
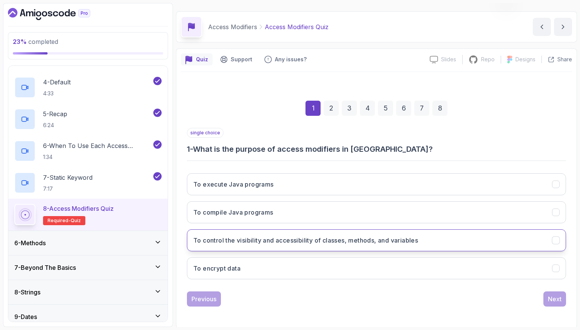
click at [309, 236] on h3 "To control the visibility and accessibility of classes, methods, and variables" at bounding box center [305, 239] width 225 height 9
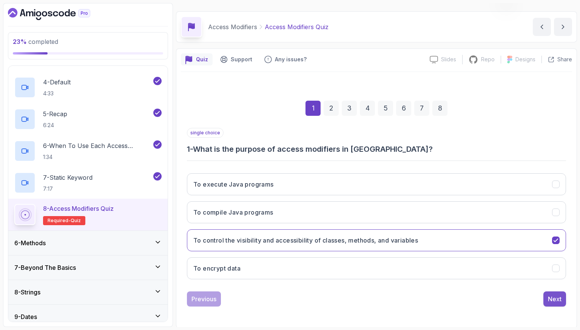
click at [550, 296] on div "Next" at bounding box center [555, 298] width 14 height 9
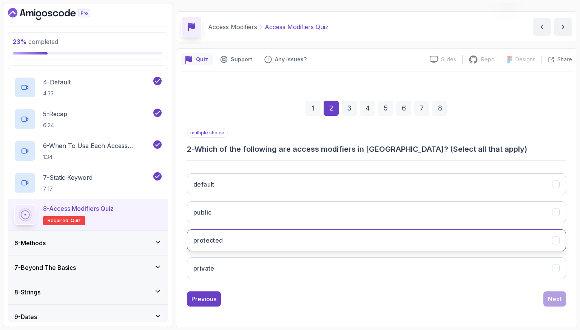
click at [289, 230] on button "protected" at bounding box center [376, 240] width 379 height 22
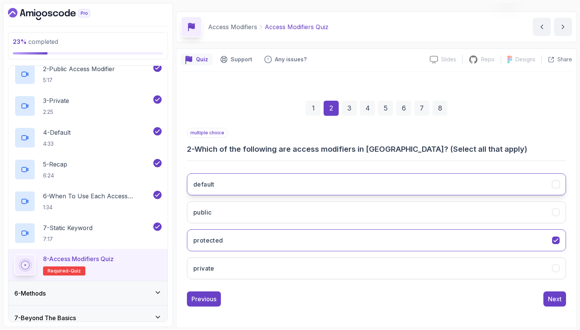
scroll to position [174, 0]
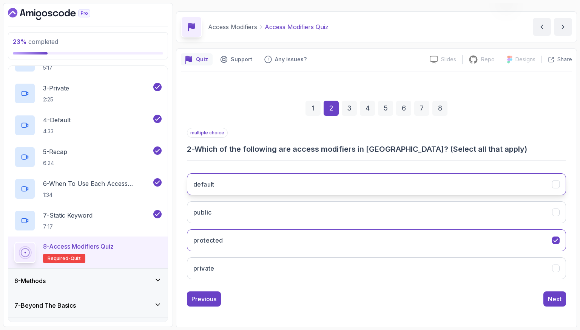
click at [311, 189] on button "default" at bounding box center [376, 184] width 379 height 22
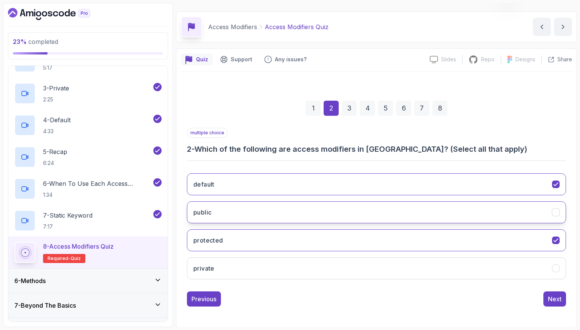
click at [302, 212] on button "public" at bounding box center [376, 212] width 379 height 22
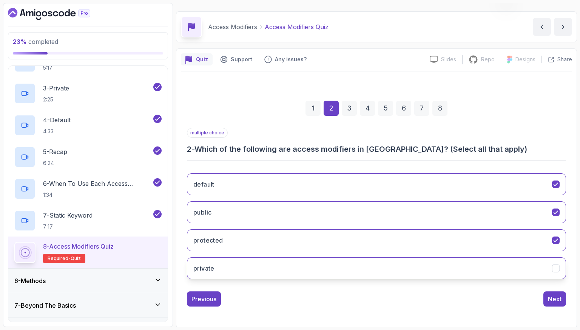
click at [358, 262] on button "private" at bounding box center [376, 268] width 379 height 22
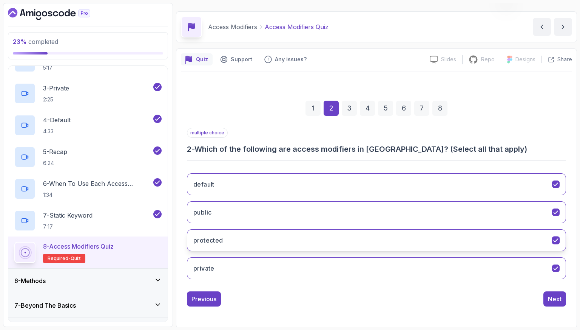
click at [452, 233] on button "protected" at bounding box center [376, 240] width 379 height 22
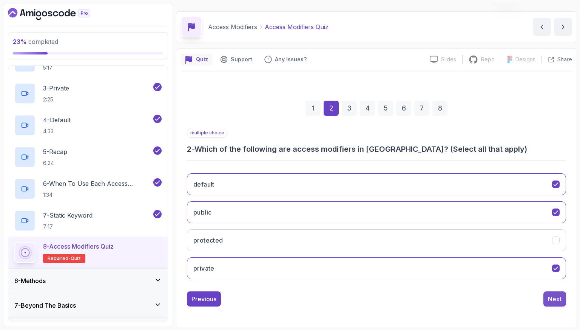
click at [552, 295] on div "Next" at bounding box center [555, 298] width 14 height 9
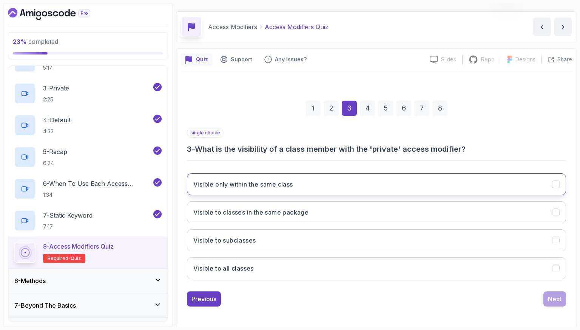
click at [272, 183] on h3 "Visible only within the same class" at bounding box center [243, 184] width 100 height 9
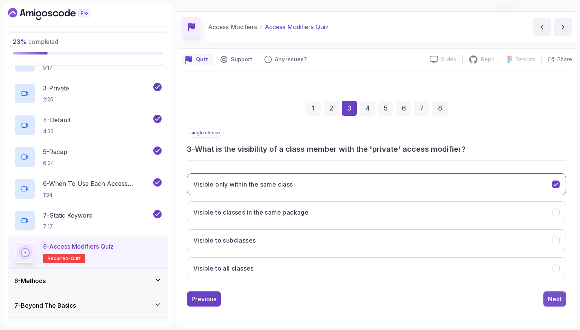
click at [565, 297] on button "Next" at bounding box center [555, 298] width 23 height 15
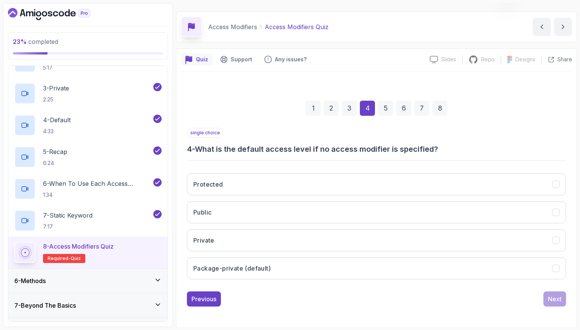
click at [378, 226] on div "Protected Public Private Package-private (default)" at bounding box center [376, 226] width 379 height 118
click at [399, 267] on button "Package-private (default)" at bounding box center [376, 268] width 379 height 22
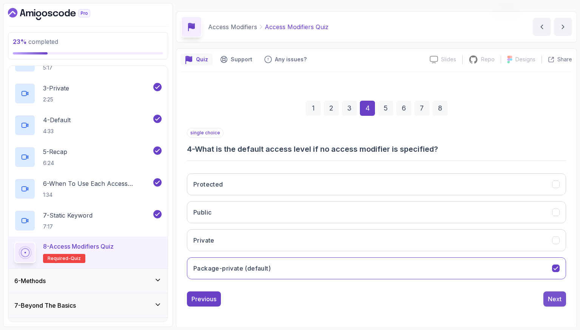
click at [552, 294] on div "Next" at bounding box center [555, 298] width 14 height 9
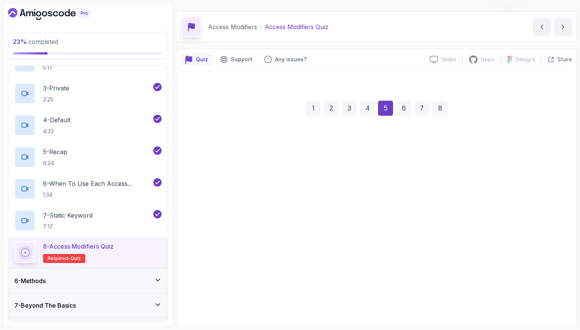
click at [311, 221] on pre "public class Test { private int value = 10 ; public int getValue () { return va…" at bounding box center [376, 197] width 379 height 63
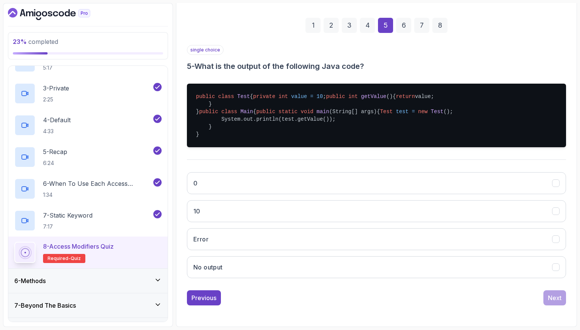
scroll to position [132, 0]
click at [269, 240] on div "0 10 Error No output" at bounding box center [376, 225] width 379 height 118
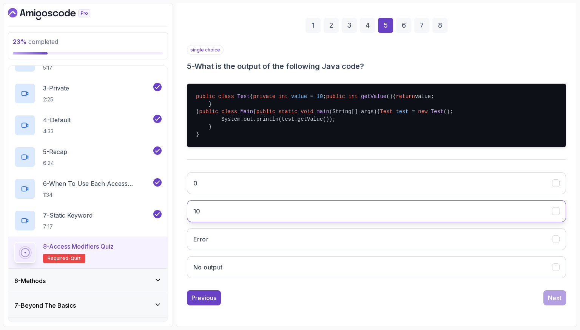
click at [273, 222] on button "10" at bounding box center [376, 211] width 379 height 22
click at [552, 302] on div "Next" at bounding box center [555, 297] width 14 height 9
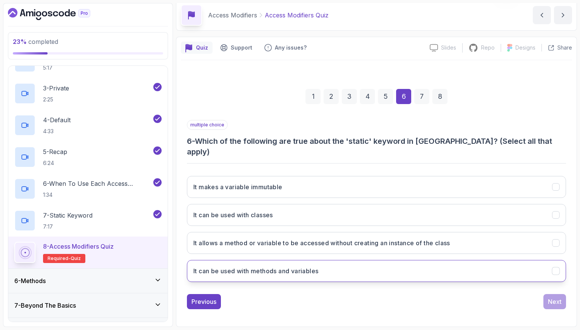
scroll to position [19, 0]
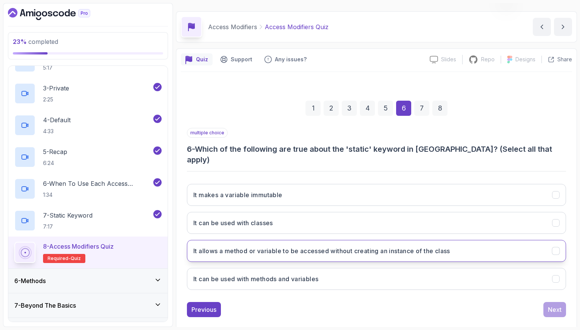
click at [334, 246] on h3 "It allows a method or variable to be accessed without creating an instance of t…" at bounding box center [321, 250] width 257 height 9
click at [558, 305] on div "Next" at bounding box center [555, 309] width 14 height 9
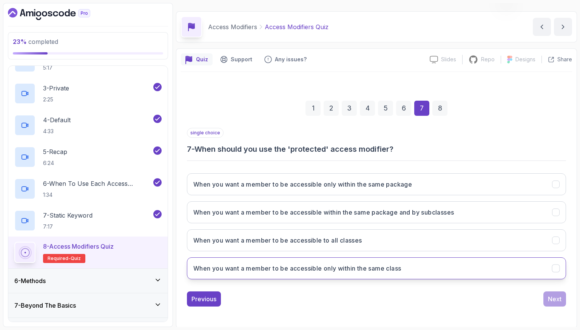
click at [365, 268] on h3 "When you want a member to be accessible only within the same class" at bounding box center [297, 267] width 208 height 9
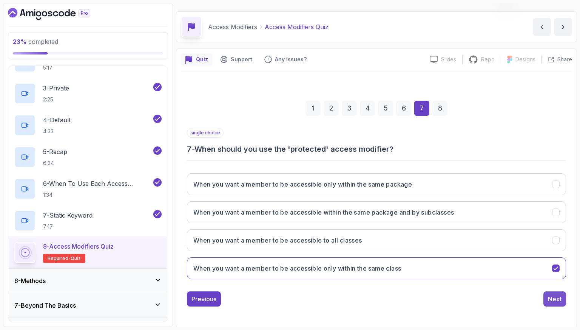
click at [554, 302] on div "Next" at bounding box center [555, 298] width 14 height 9
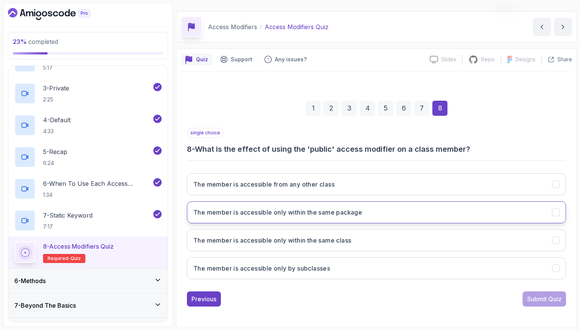
click at [367, 219] on button "The member is accessible only within the same package" at bounding box center [376, 212] width 379 height 22
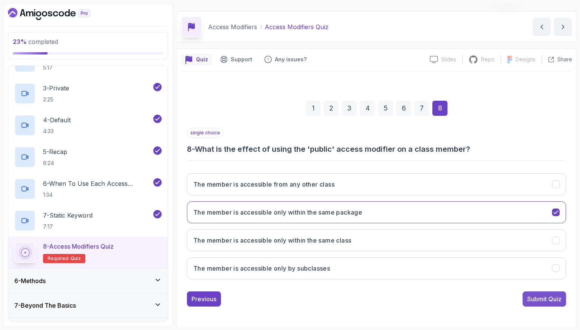
click at [542, 298] on div "Submit Quiz" at bounding box center [545, 298] width 34 height 9
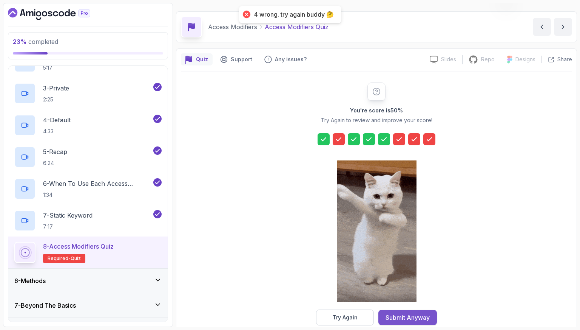
click at [414, 311] on button "Submit Anyway" at bounding box center [408, 317] width 59 height 15
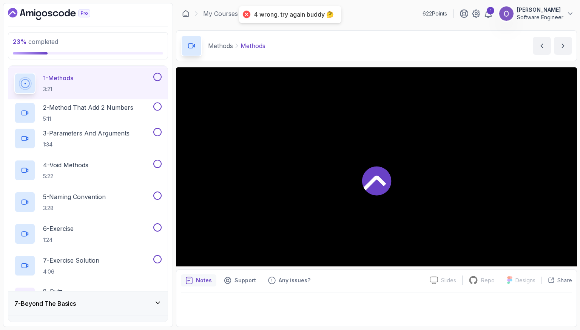
scroll to position [135, 0]
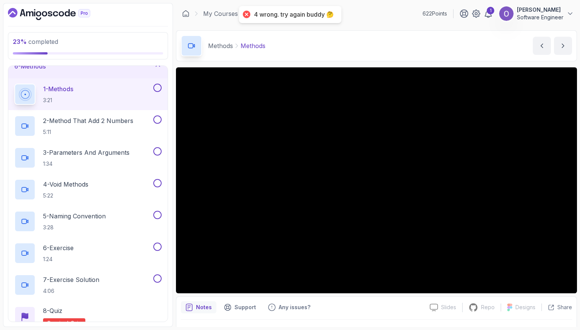
click at [156, 87] on button at bounding box center [157, 88] width 8 height 8
click at [159, 117] on button at bounding box center [157, 119] width 8 height 8
click at [155, 144] on div "3 - Parameters And Arguments 1:34" at bounding box center [87, 158] width 159 height 32
click at [158, 152] on button at bounding box center [157, 151] width 8 height 8
click at [157, 180] on button at bounding box center [157, 183] width 8 height 8
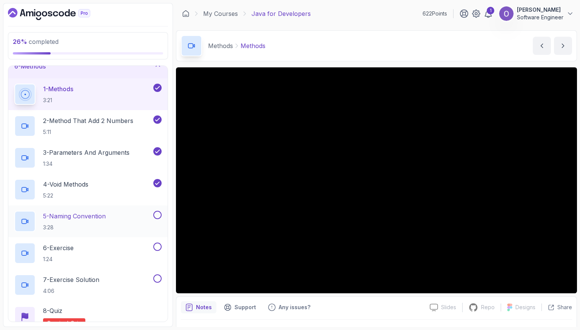
click at [157, 216] on button at bounding box center [157, 214] width 8 height 8
click at [157, 244] on button at bounding box center [157, 246] width 8 height 8
click at [158, 275] on button at bounding box center [157, 278] width 8 height 8
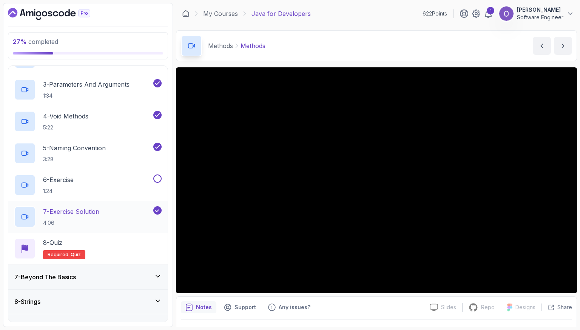
scroll to position [210, 0]
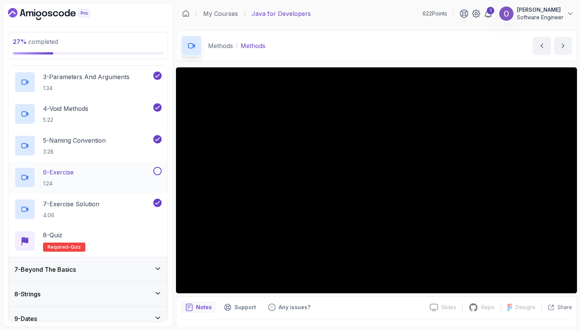
click at [158, 170] on button at bounding box center [157, 171] width 8 height 8
click at [137, 237] on div "8 - Quiz Required- quiz" at bounding box center [87, 240] width 147 height 21
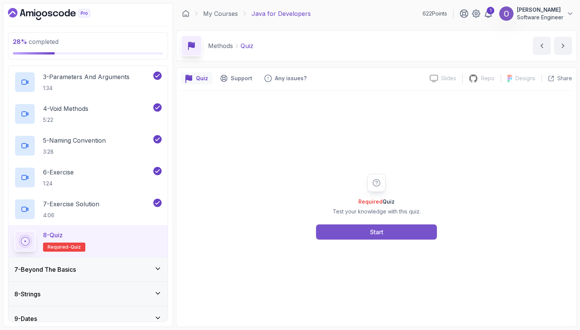
click at [343, 230] on button "Start" at bounding box center [376, 231] width 121 height 15
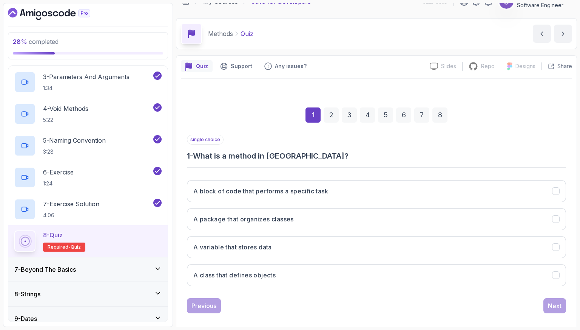
scroll to position [19, 0]
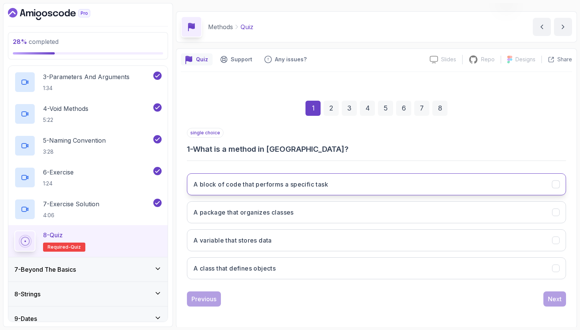
click at [278, 189] on button "A block of code that performs a specific task" at bounding box center [376, 184] width 379 height 22
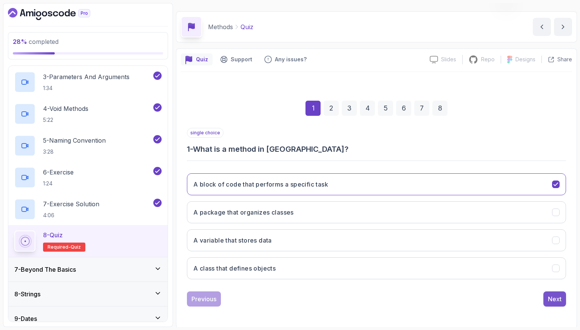
click at [544, 298] on button "Next" at bounding box center [555, 298] width 23 height 15
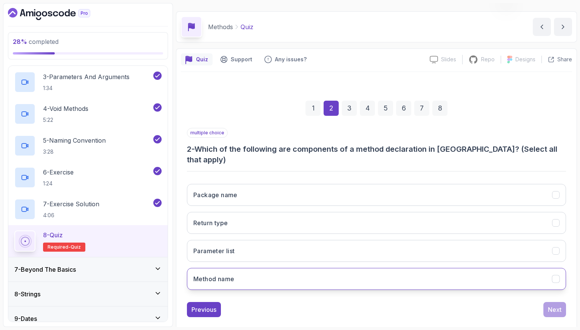
click at [248, 268] on button "Method name" at bounding box center [376, 279] width 379 height 22
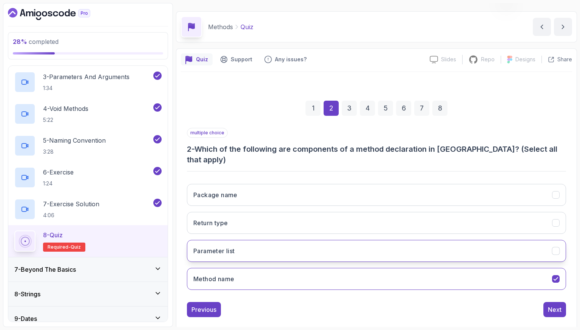
click at [269, 240] on button "Parameter list" at bounding box center [376, 251] width 379 height 22
click at [279, 184] on button "Package name" at bounding box center [376, 195] width 379 height 22
click at [328, 189] on button "Package name" at bounding box center [376, 195] width 379 height 22
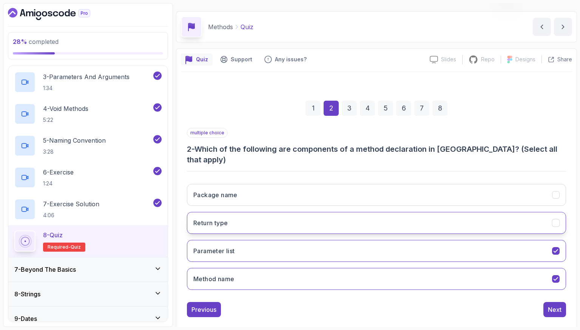
click at [332, 212] on button "Return type" at bounding box center [376, 223] width 379 height 22
click at [545, 302] on button "Next" at bounding box center [555, 309] width 23 height 15
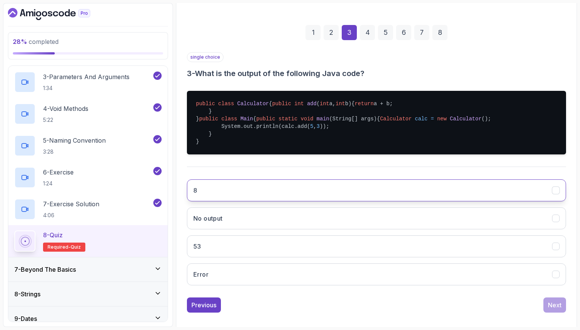
scroll to position [132, 0]
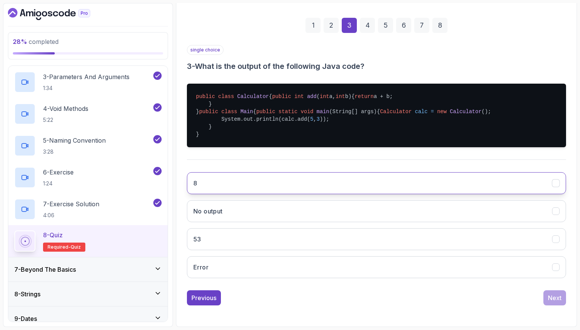
click at [261, 181] on button "8" at bounding box center [376, 183] width 379 height 22
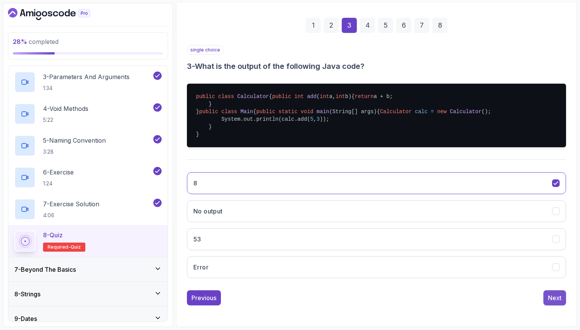
click at [562, 305] on button "Next" at bounding box center [555, 297] width 23 height 15
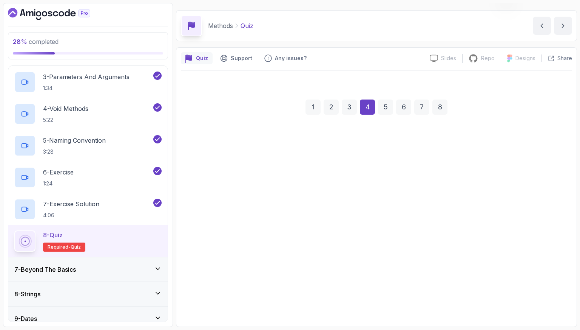
scroll to position [19, 0]
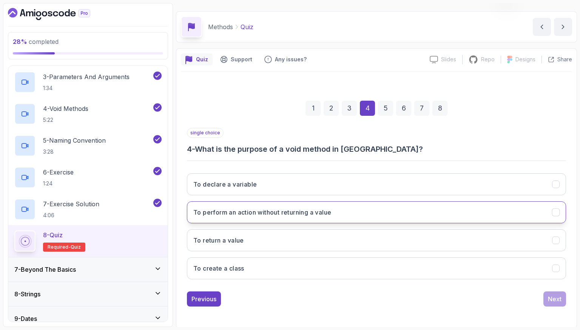
click at [238, 220] on button "To perform an action without returning a value" at bounding box center [376, 212] width 379 height 22
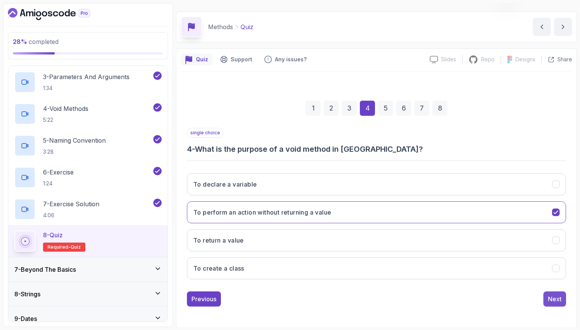
click at [558, 297] on div "Next" at bounding box center [555, 298] width 14 height 9
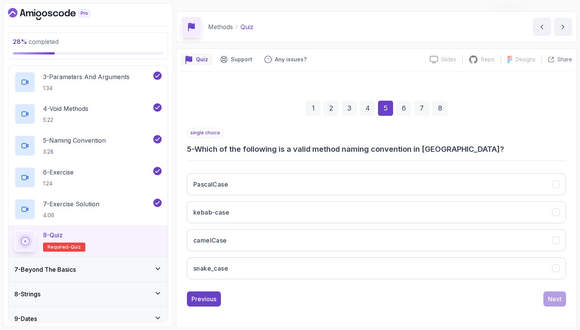
drag, startPoint x: 263, startPoint y: 247, endPoint x: 297, endPoint y: 253, distance: 34.6
click at [263, 247] on button "camelCase" at bounding box center [376, 240] width 379 height 22
click at [524, 291] on div "Previous Next" at bounding box center [376, 298] width 379 height 15
click at [555, 298] on div "Next" at bounding box center [555, 298] width 14 height 9
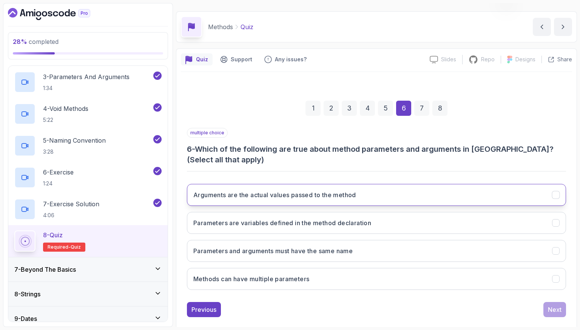
click at [248, 191] on h3 "Arguments are the actual values passed to the method" at bounding box center [274, 194] width 163 height 9
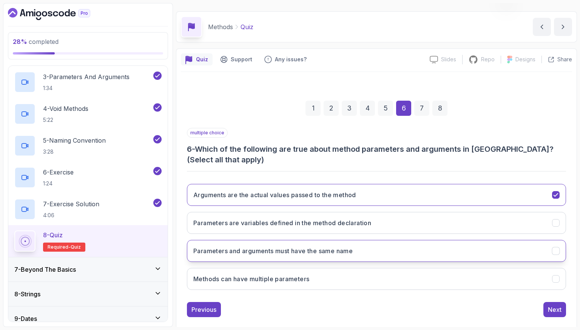
click at [297, 257] on button "Parameters and arguments must have the same name" at bounding box center [376, 251] width 379 height 22
drag, startPoint x: 328, startPoint y: 283, endPoint x: 330, endPoint y: 279, distance: 4.1
click at [328, 282] on button "Methods can have multiple parameters" at bounding box center [376, 279] width 379 height 22
click at [563, 308] on button "Next" at bounding box center [555, 309] width 23 height 15
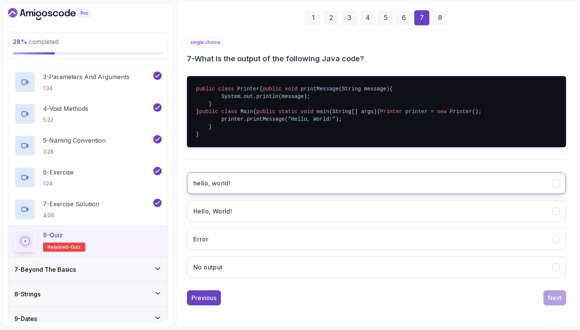
scroll to position [132, 0]
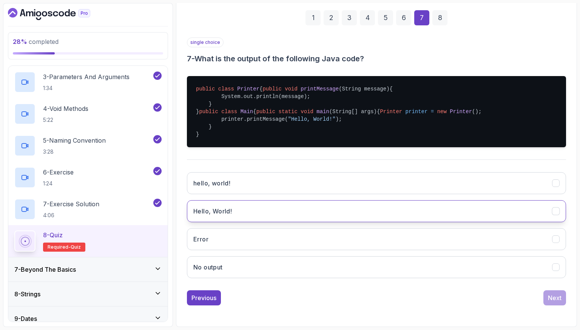
click at [287, 217] on button "Hello, World!" at bounding box center [376, 211] width 379 height 22
click at [564, 298] on button "Next" at bounding box center [555, 297] width 23 height 15
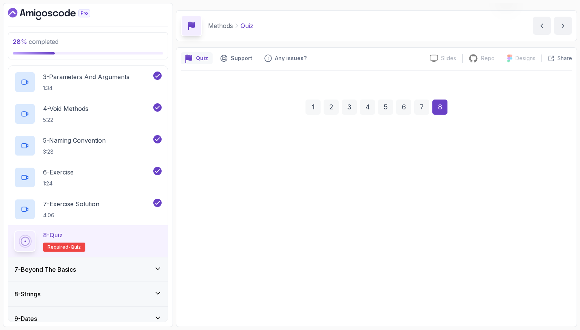
scroll to position [19, 0]
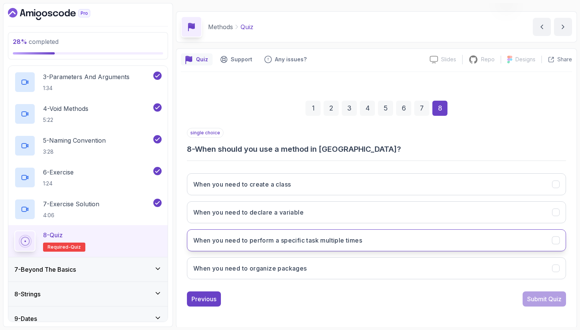
click at [413, 237] on button "When you need to perform a specific task multiple times" at bounding box center [376, 240] width 379 height 22
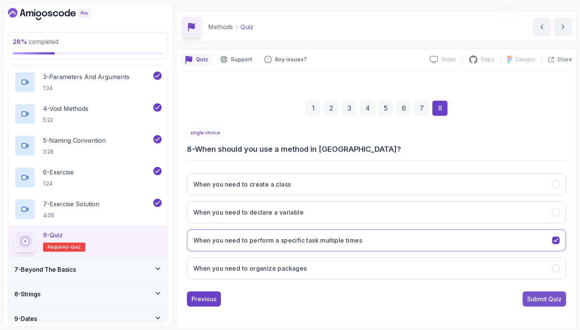
click at [534, 294] on div "Submit Quiz" at bounding box center [545, 298] width 34 height 9
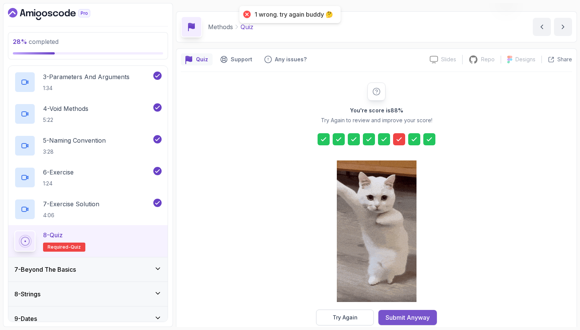
drag, startPoint x: 420, startPoint y: 316, endPoint x: 221, endPoint y: 247, distance: 210.7
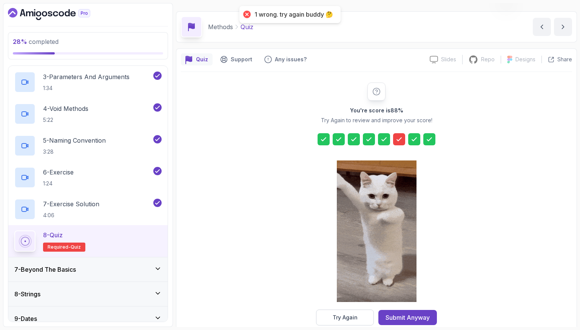
click at [420, 316] on div "Submit Anyway" at bounding box center [408, 317] width 44 height 9
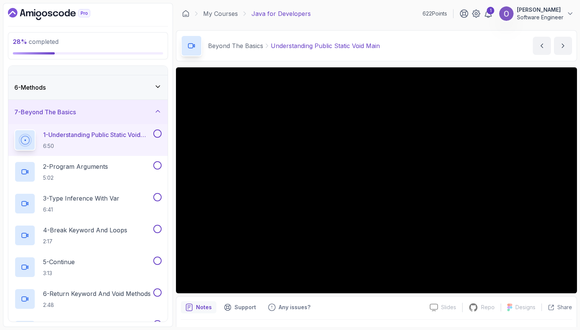
scroll to position [130, 0]
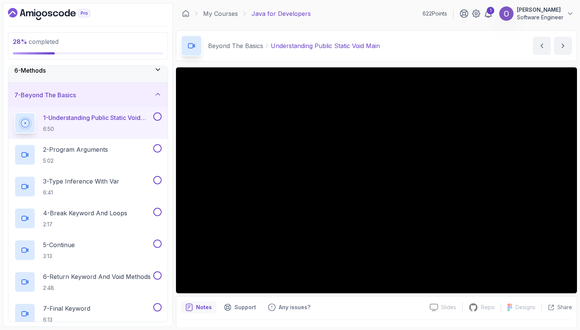
click at [159, 115] on button at bounding box center [157, 116] width 8 height 8
click at [156, 147] on button at bounding box center [157, 148] width 8 height 8
click at [158, 180] on button at bounding box center [157, 180] width 8 height 8
click at [156, 211] on button at bounding box center [157, 211] width 8 height 8
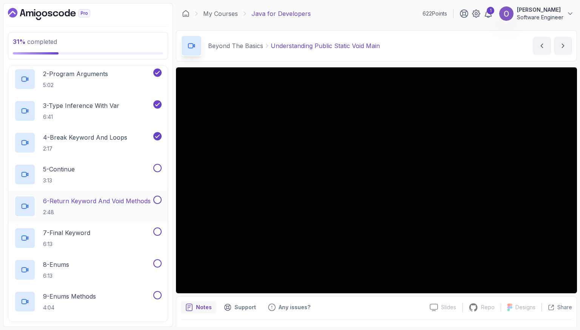
scroll to position [244, 0]
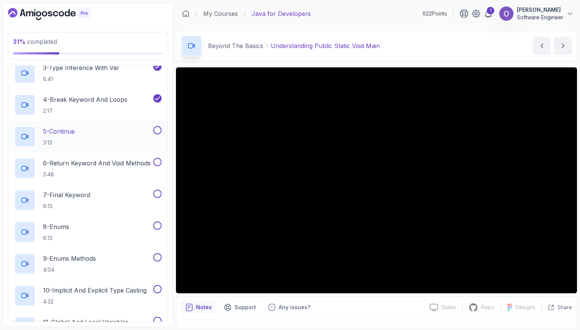
click at [156, 130] on button at bounding box center [157, 130] width 8 height 8
click at [160, 161] on button at bounding box center [157, 162] width 8 height 8
click at [157, 191] on button at bounding box center [157, 193] width 8 height 8
click at [136, 225] on div "8 - Enums 6:13" at bounding box center [83, 231] width 138 height 21
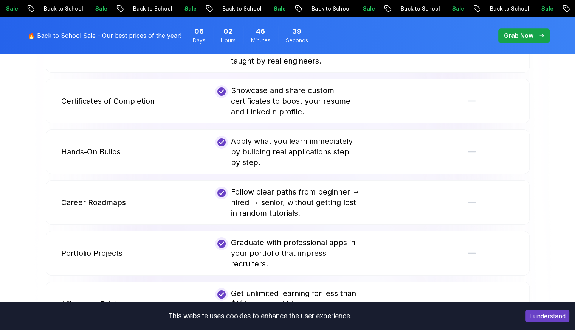
scroll to position [709, 0]
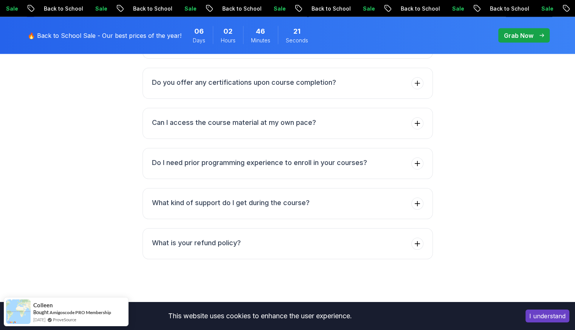
scroll to position [1579, 0]
